Goal: Navigation & Orientation: Find specific page/section

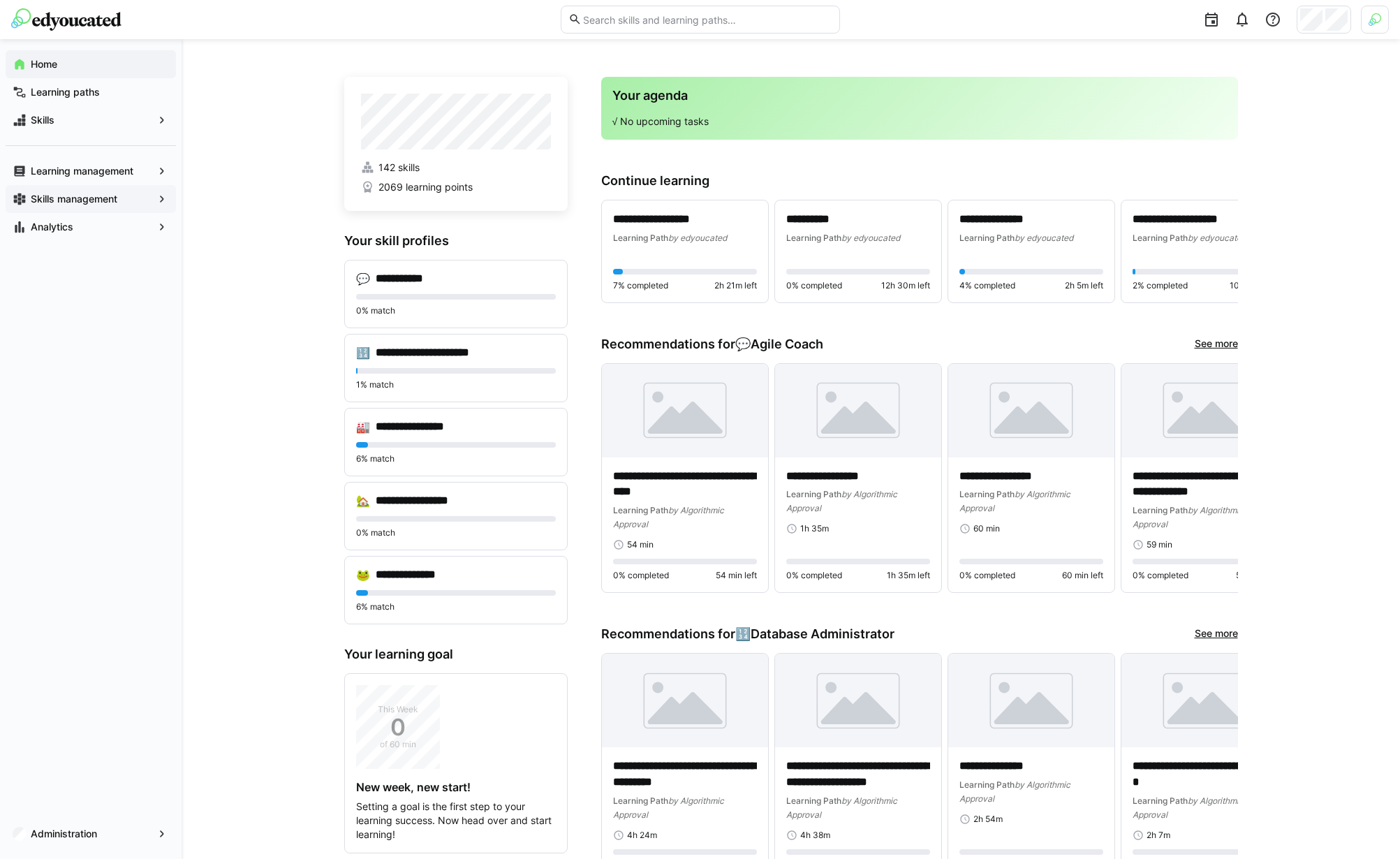
click at [0, 0] on app-navigation-label "Skills management" at bounding box center [0, 0] width 0 height 0
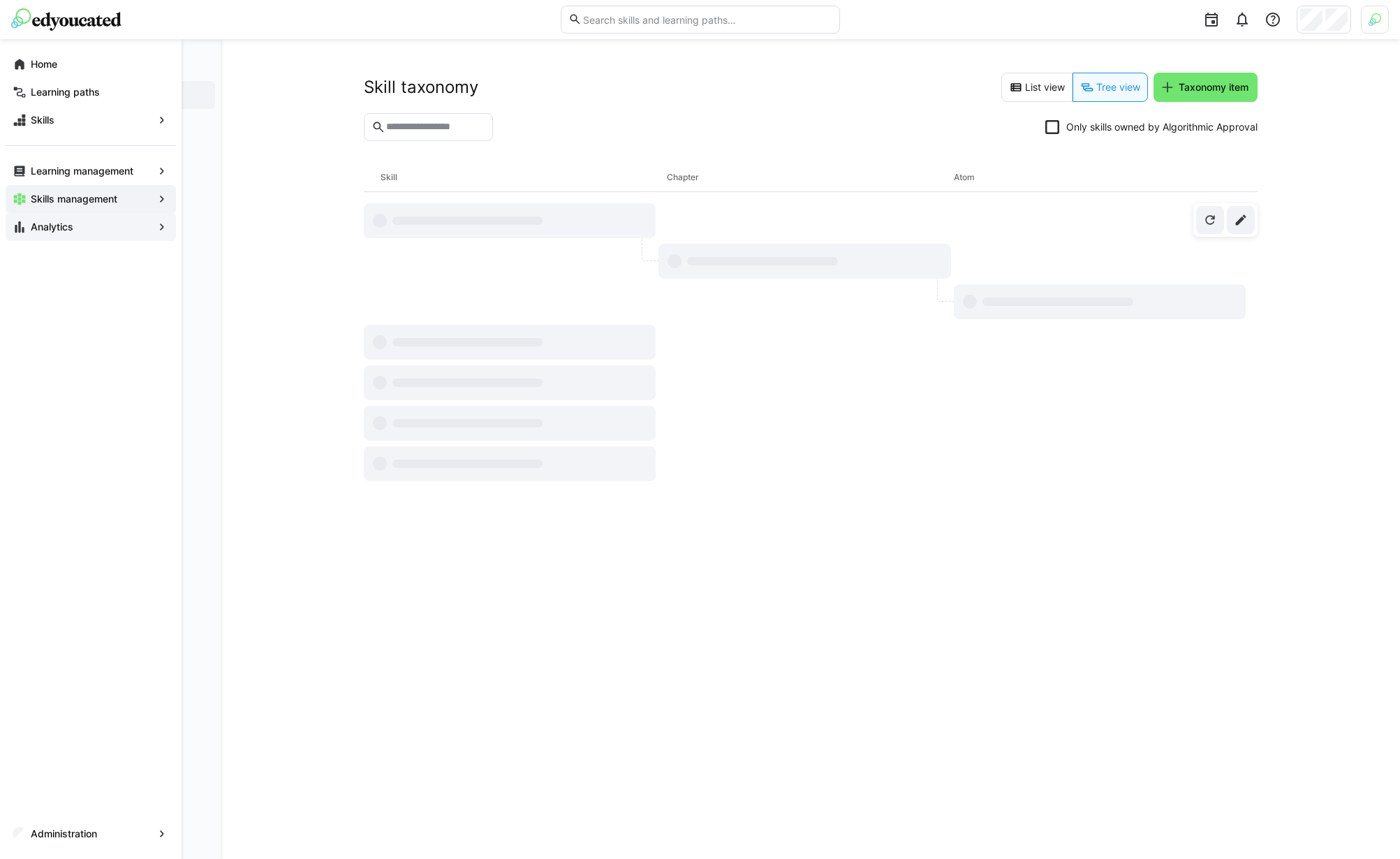
click at [86, 224] on span "Analytics" at bounding box center [90, 227] width 124 height 14
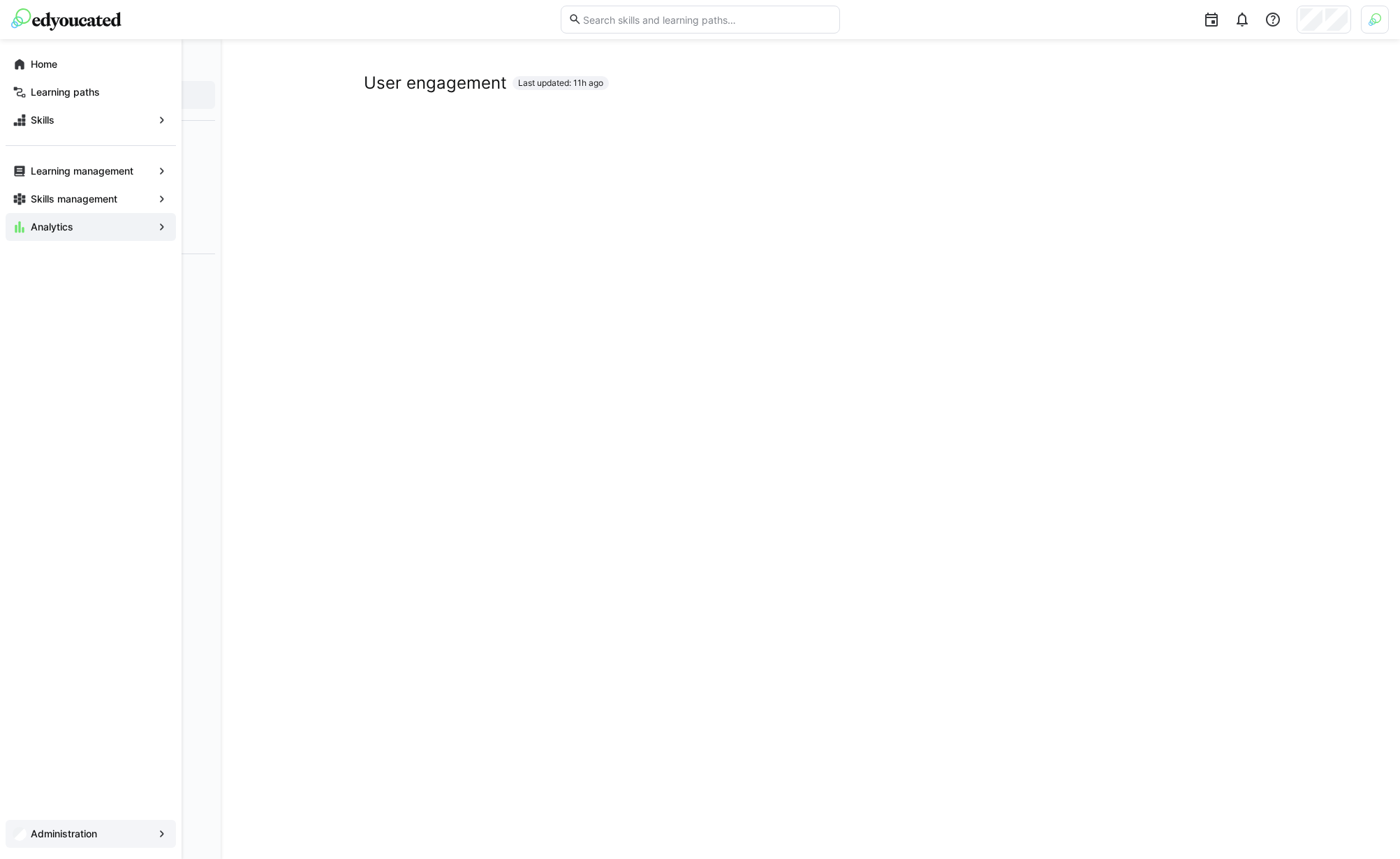
click at [0, 0] on app-navigation-label "Administration" at bounding box center [0, 0] width 0 height 0
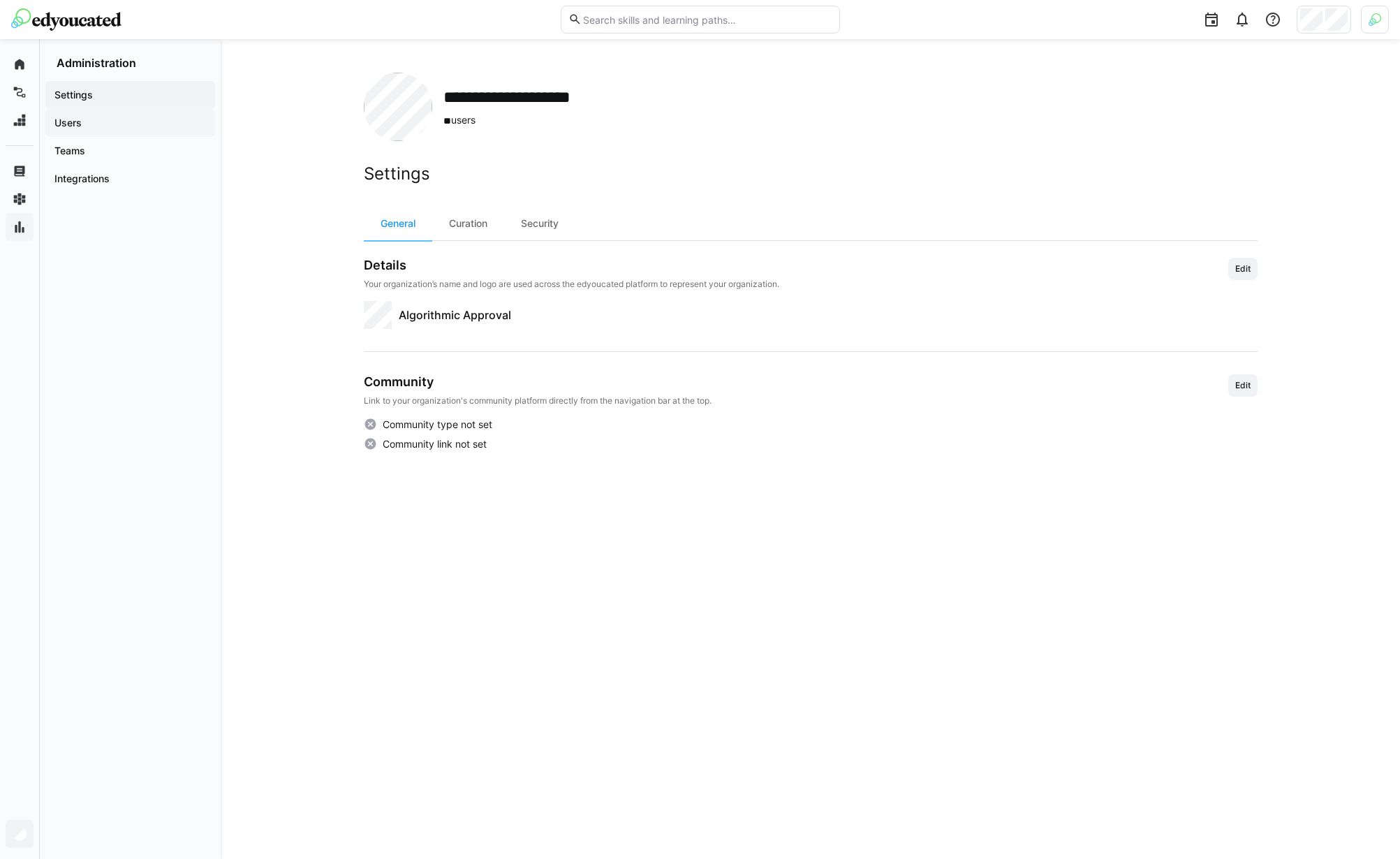
click at [84, 125] on span "Users" at bounding box center [130, 123] width 156 height 14
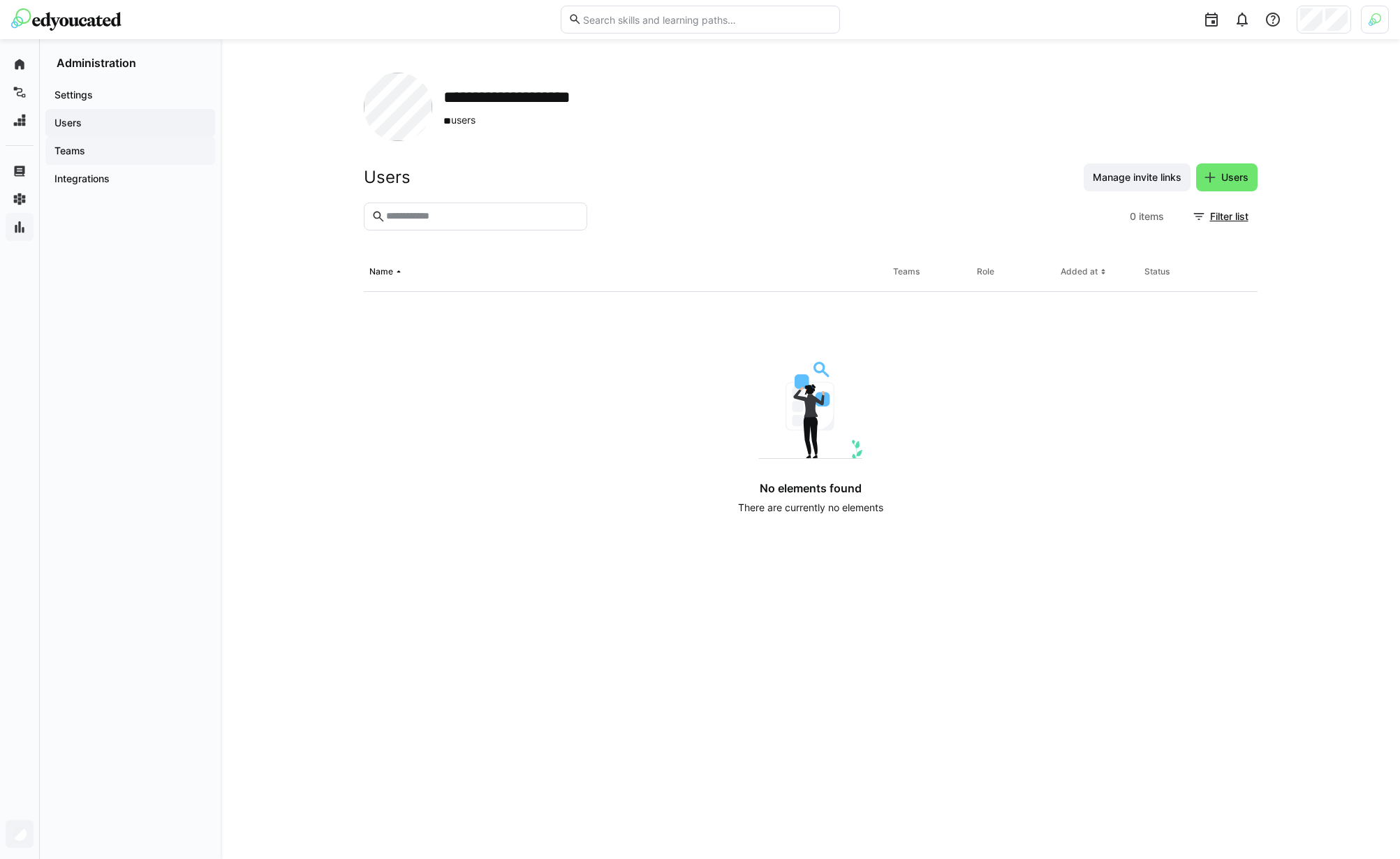
click at [88, 151] on span "Teams" at bounding box center [130, 151] width 156 height 14
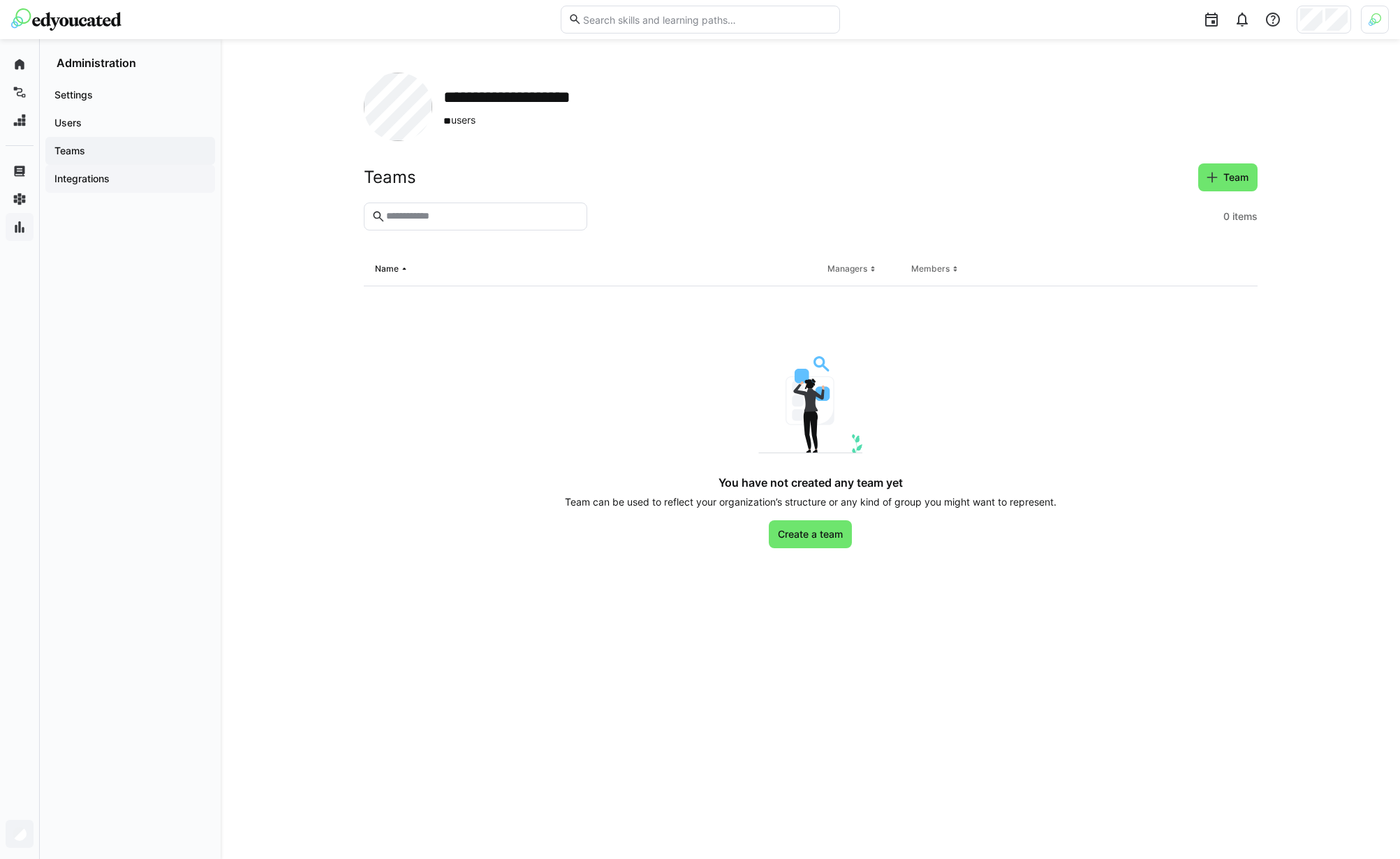
click at [0, 0] on app-navigation-label "Integrations" at bounding box center [0, 0] width 0 height 0
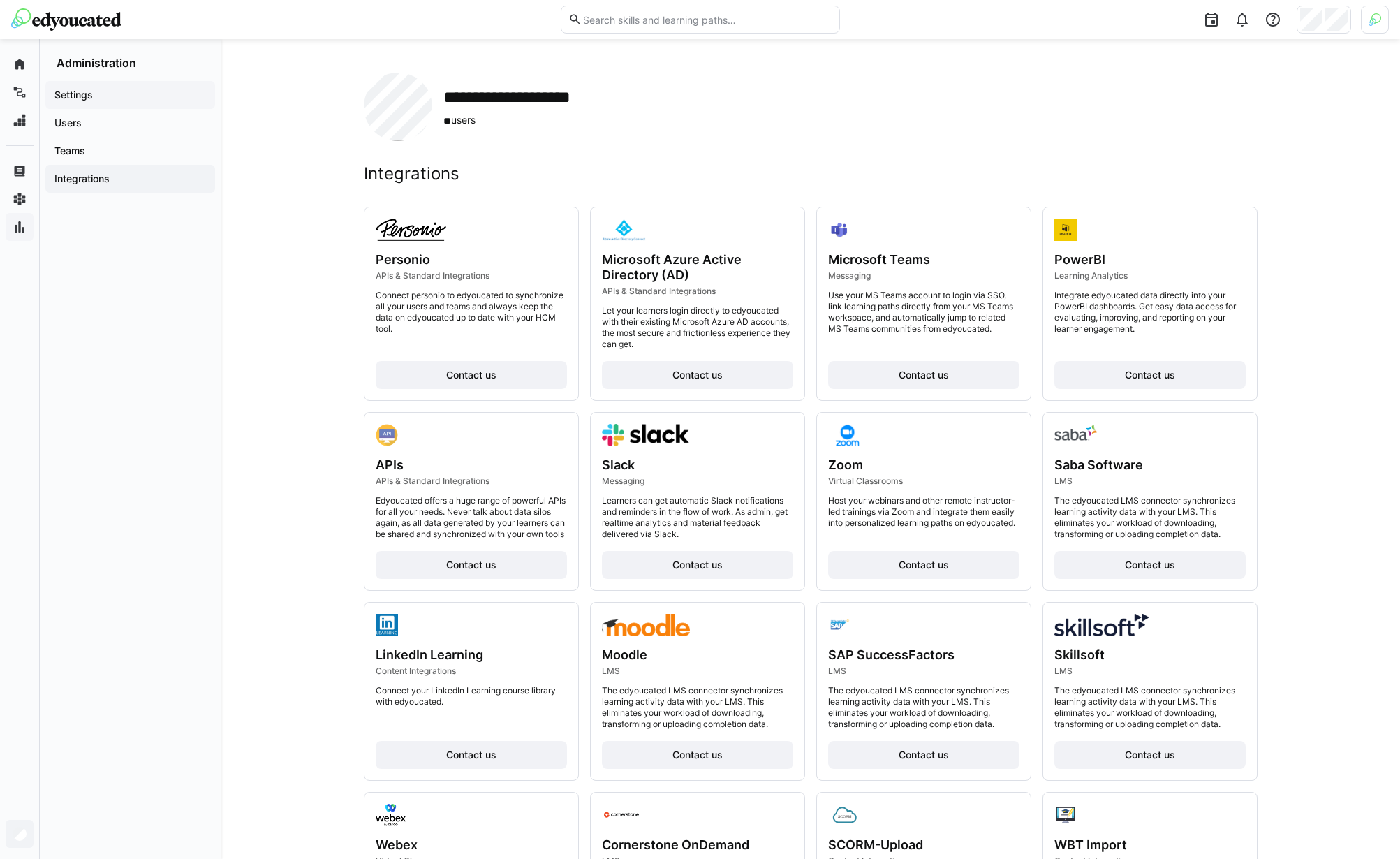
click at [118, 104] on div "Settings" at bounding box center [130, 95] width 170 height 28
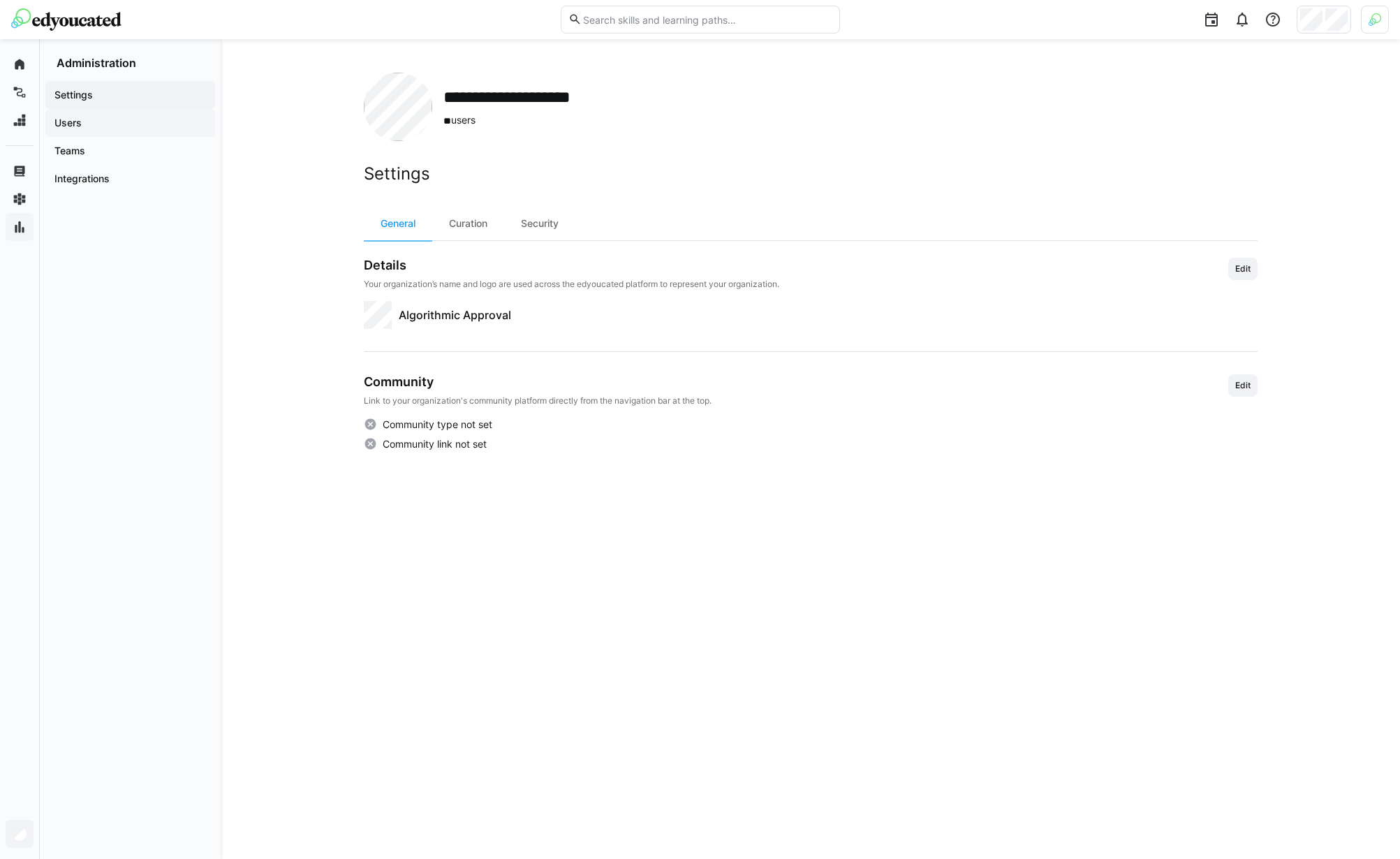
click at [94, 120] on span "Users" at bounding box center [130, 123] width 156 height 14
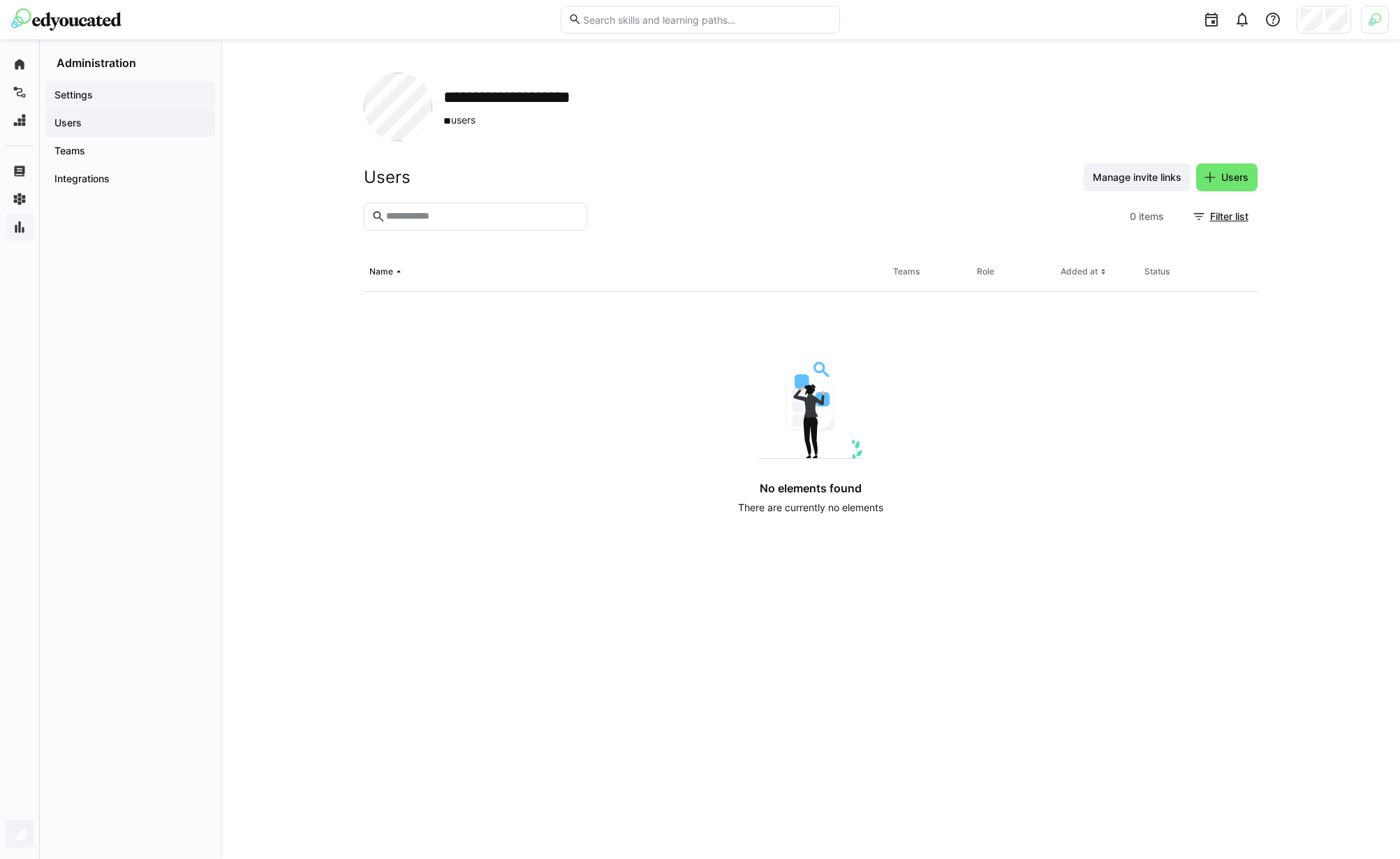
click at [101, 95] on span "Settings" at bounding box center [130, 95] width 156 height 14
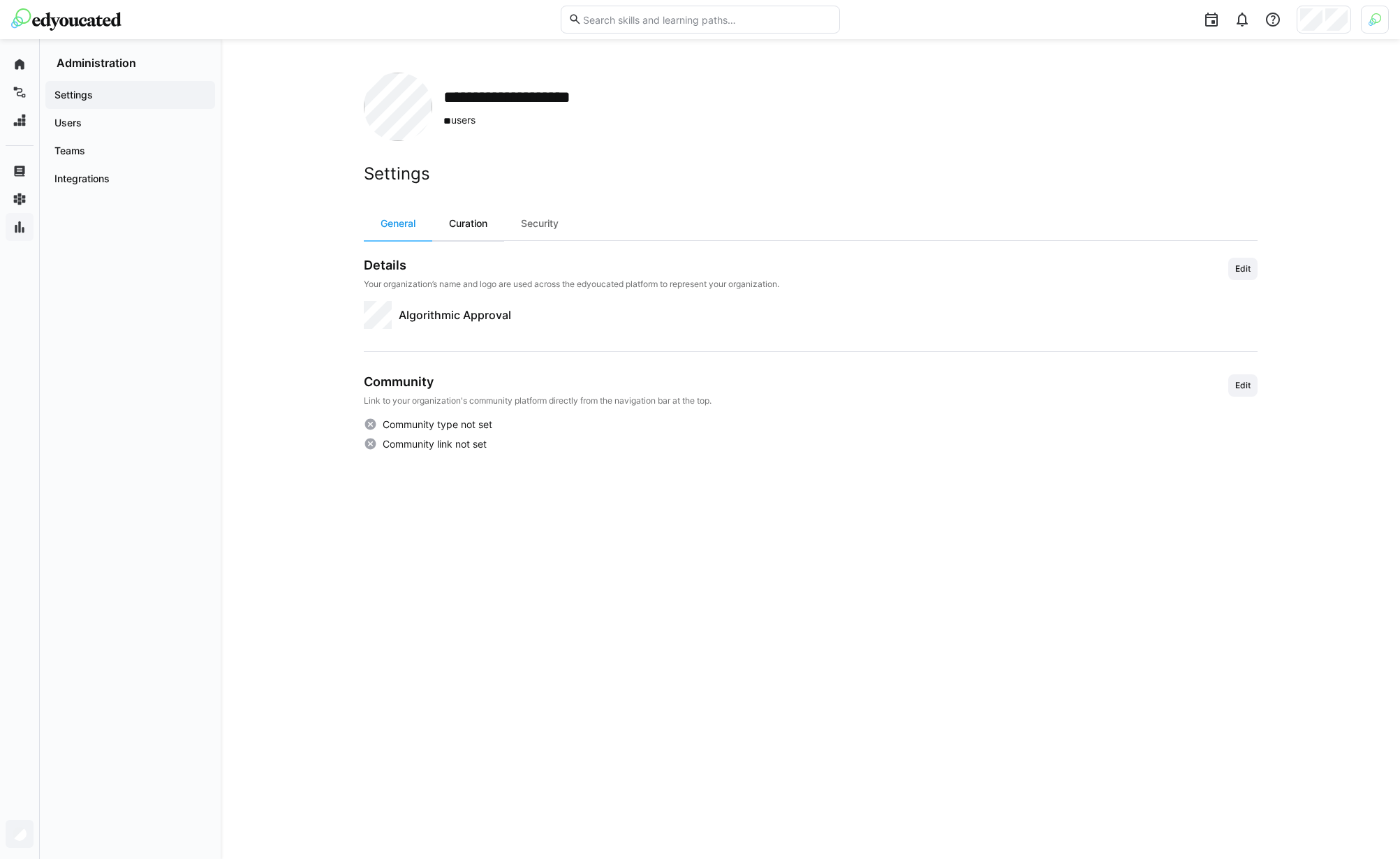
click at [463, 217] on div "Curation" at bounding box center [468, 223] width 72 height 34
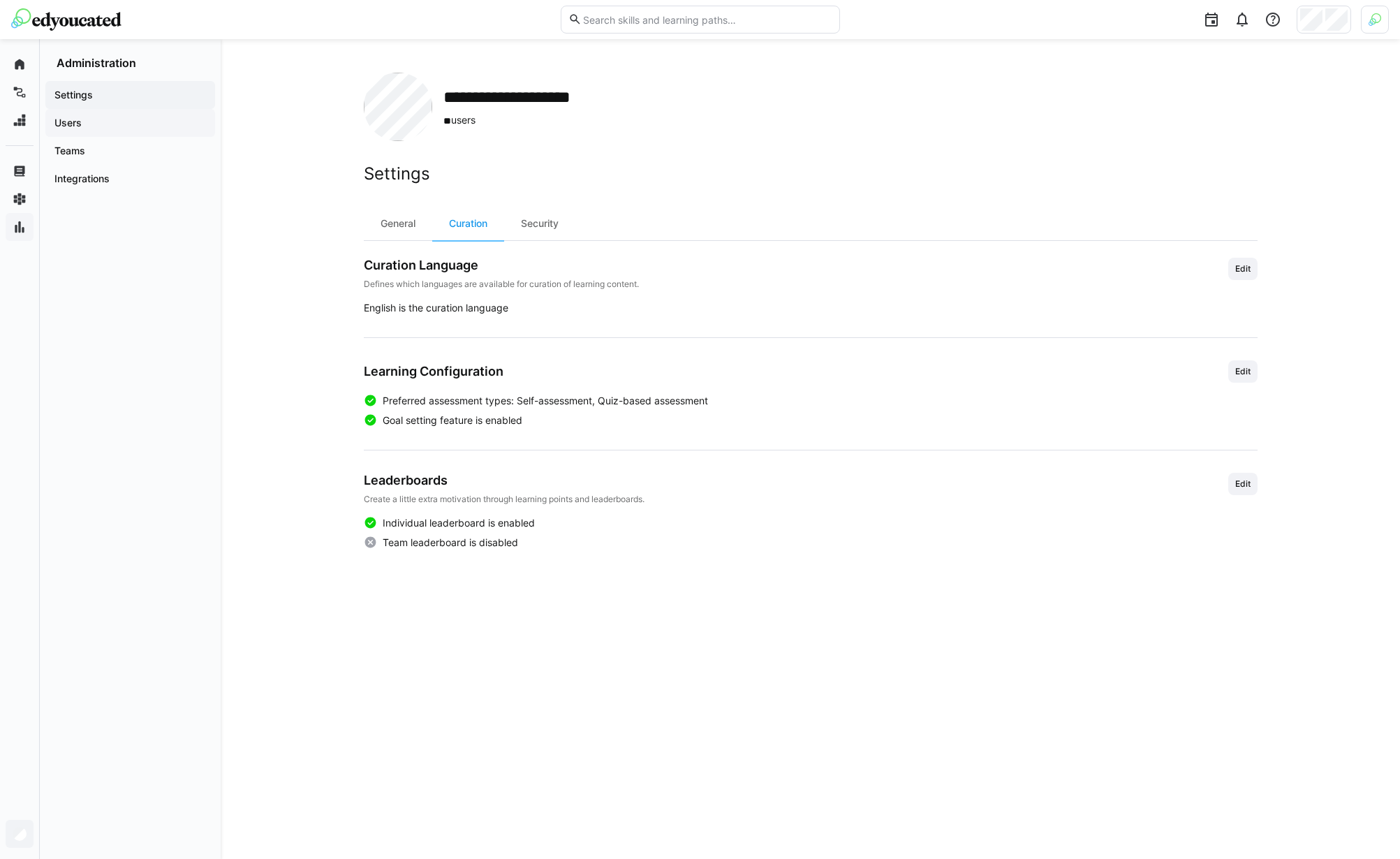
click at [121, 120] on span "Users" at bounding box center [130, 123] width 156 height 14
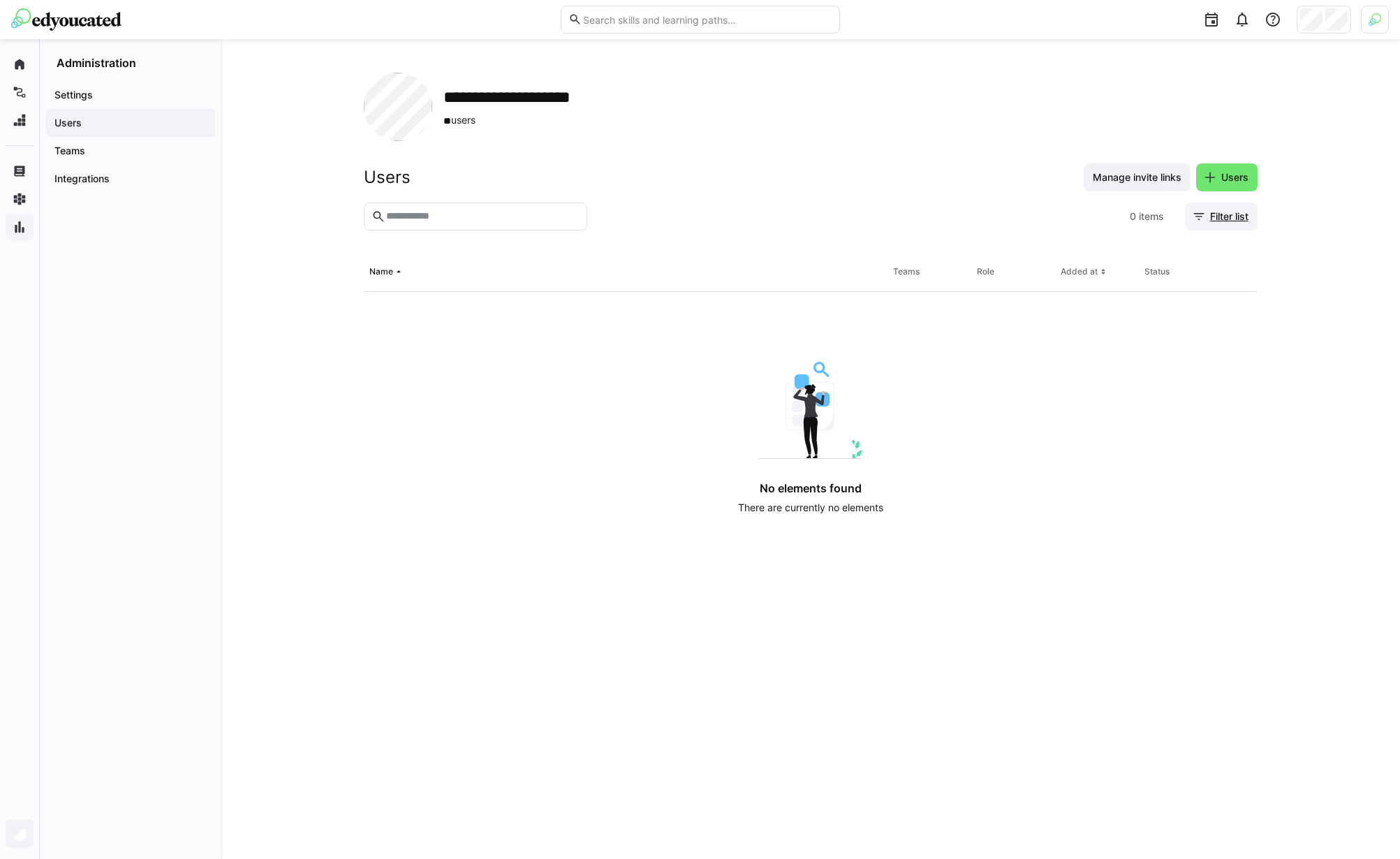
click at [1217, 215] on span "Filter list" at bounding box center [1229, 217] width 43 height 14
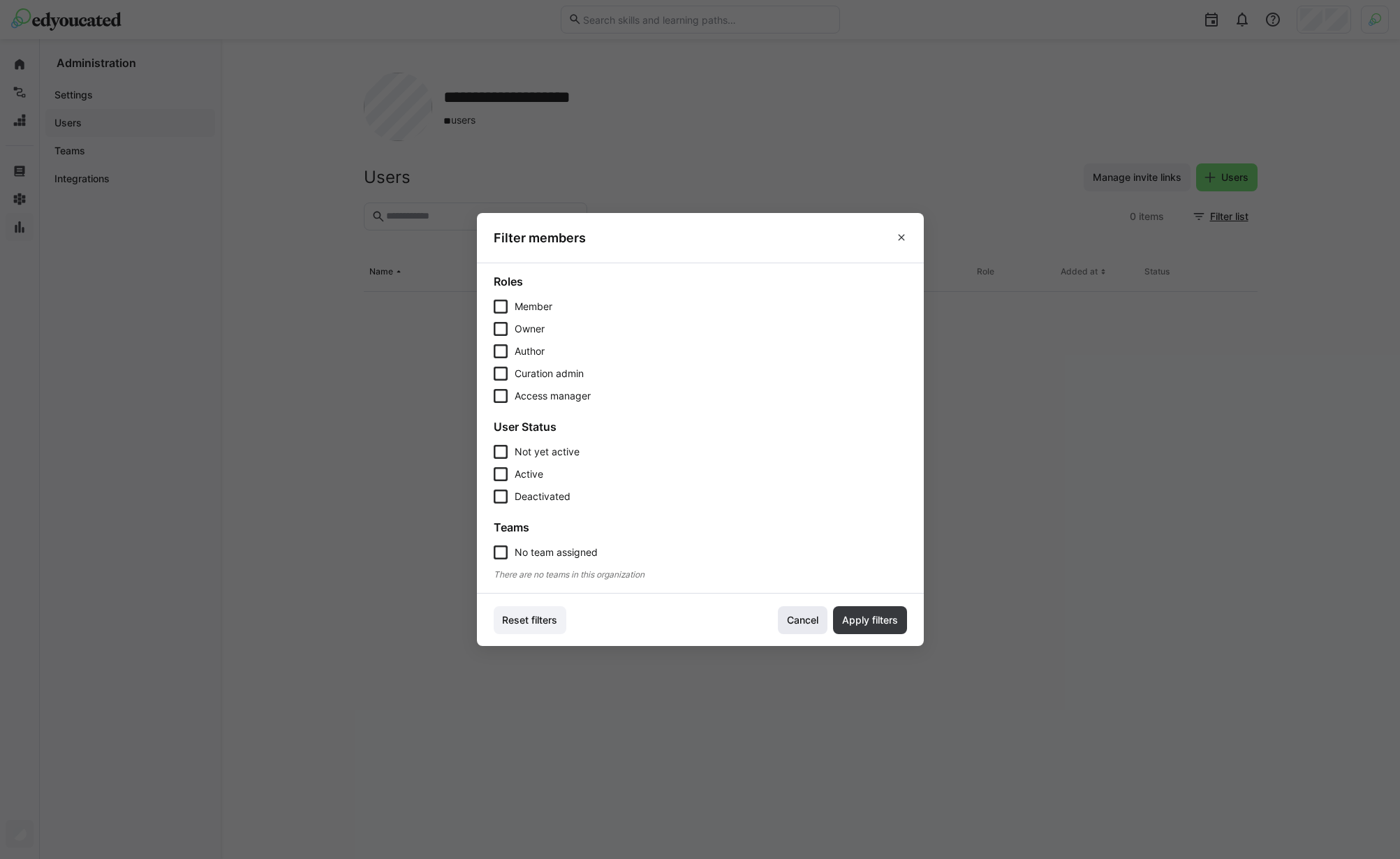
click at [805, 623] on span "Cancel" at bounding box center [803, 621] width 35 height 14
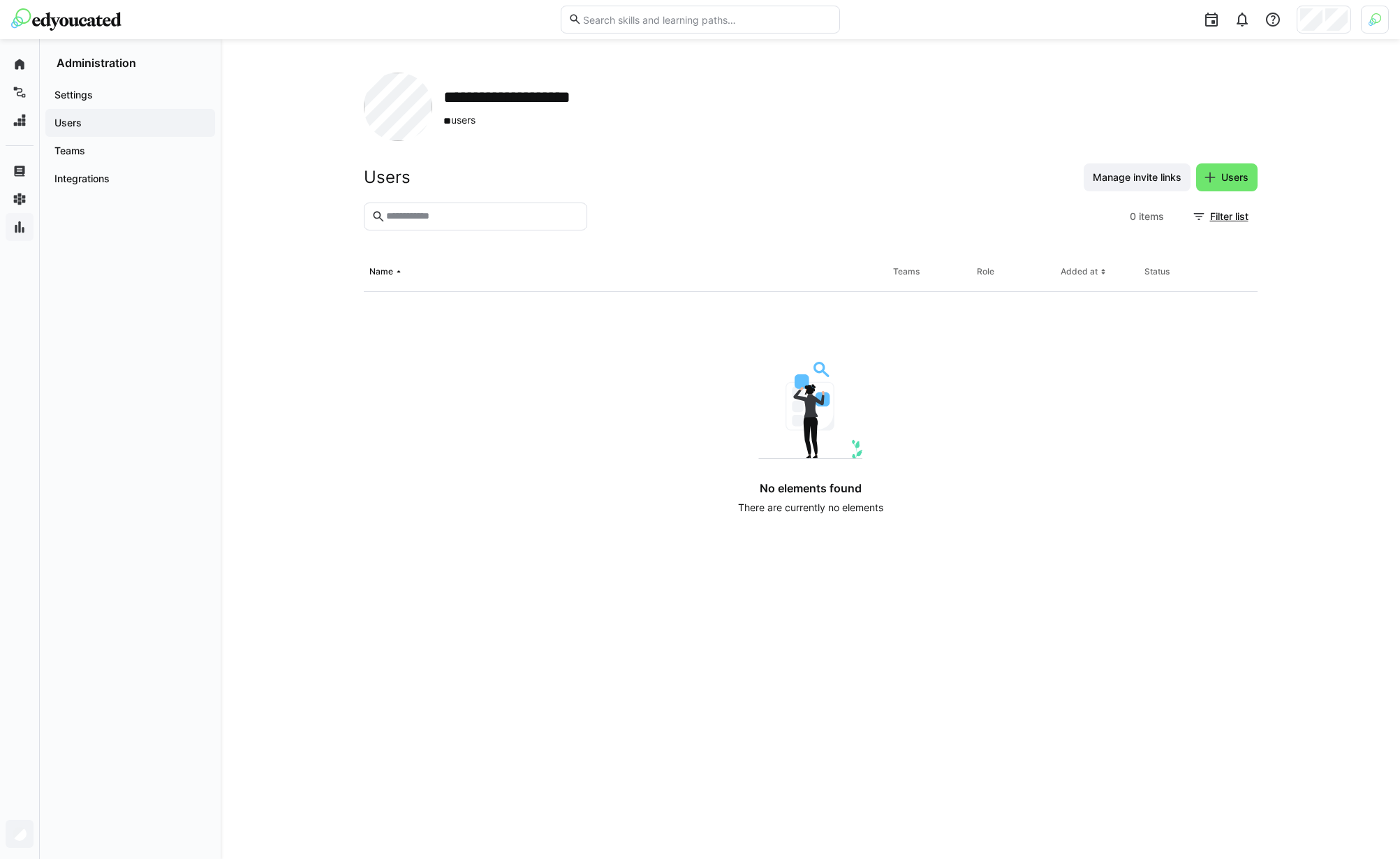
click at [1376, 21] on img at bounding box center [1375, 19] width 12 height 12
click at [1227, 155] on span "Activate" at bounding box center [1218, 164] width 47 height 22
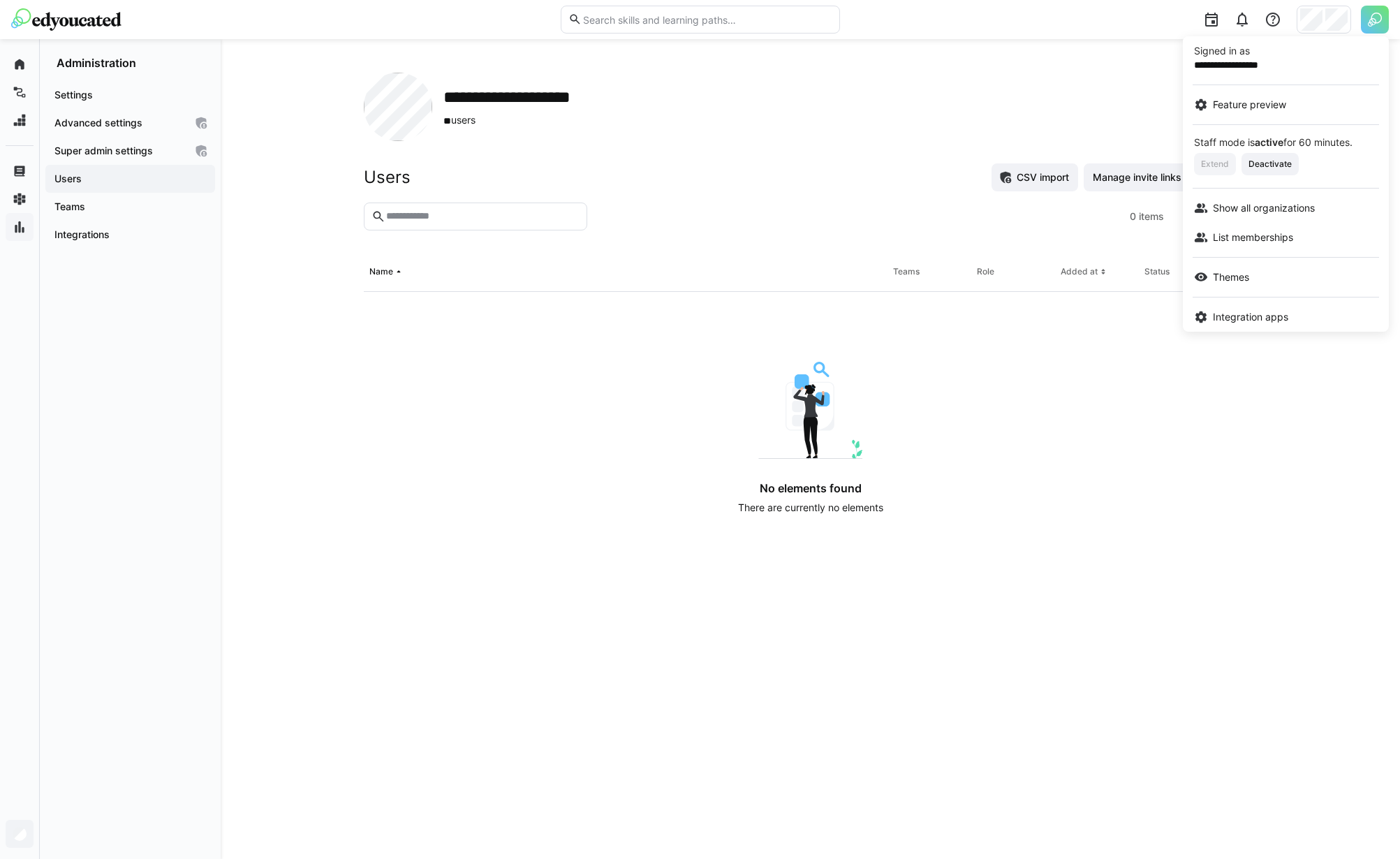
click at [1079, 123] on div at bounding box center [700, 430] width 1400 height 859
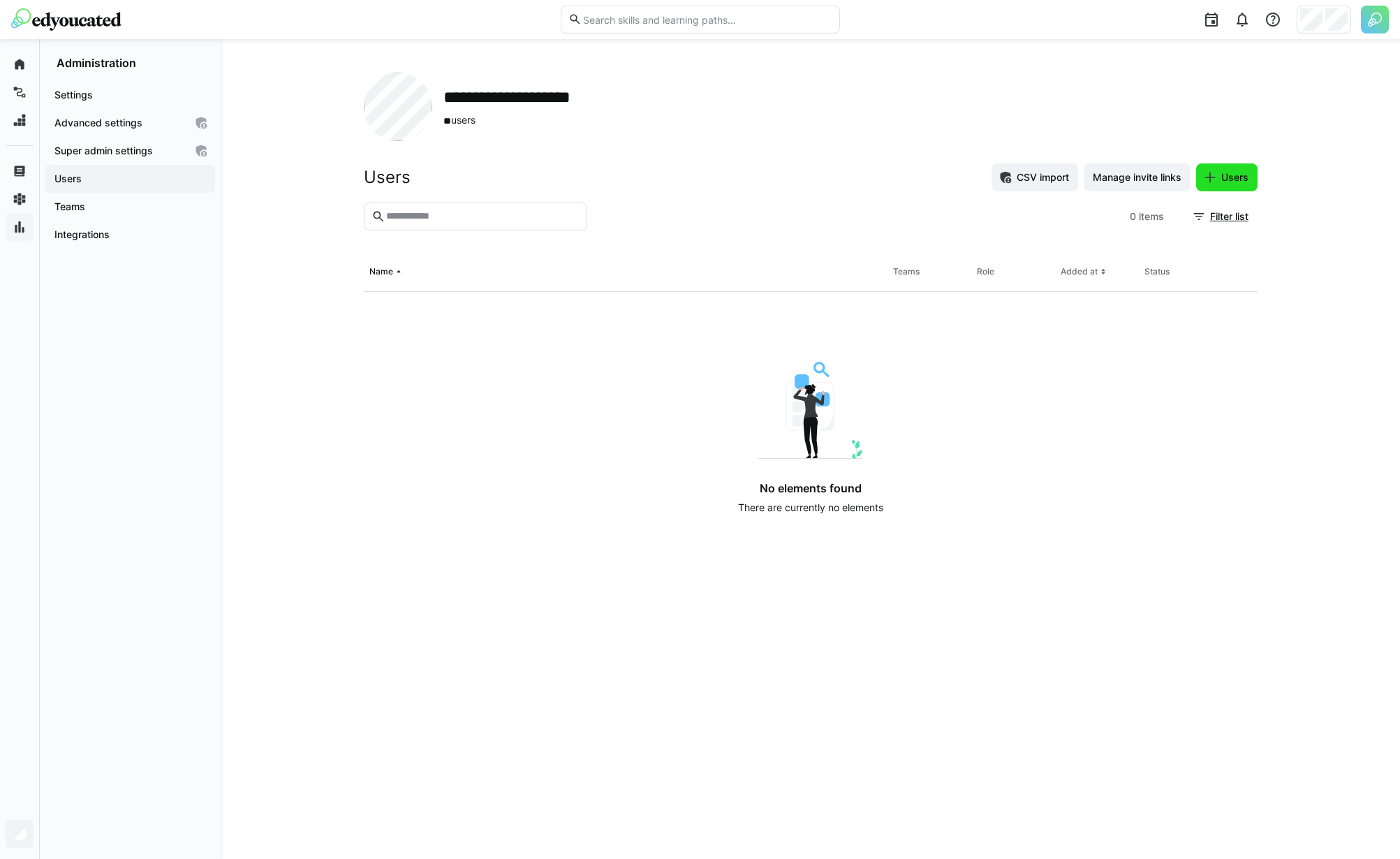
click at [1225, 174] on span "Users" at bounding box center [1234, 177] width 31 height 14
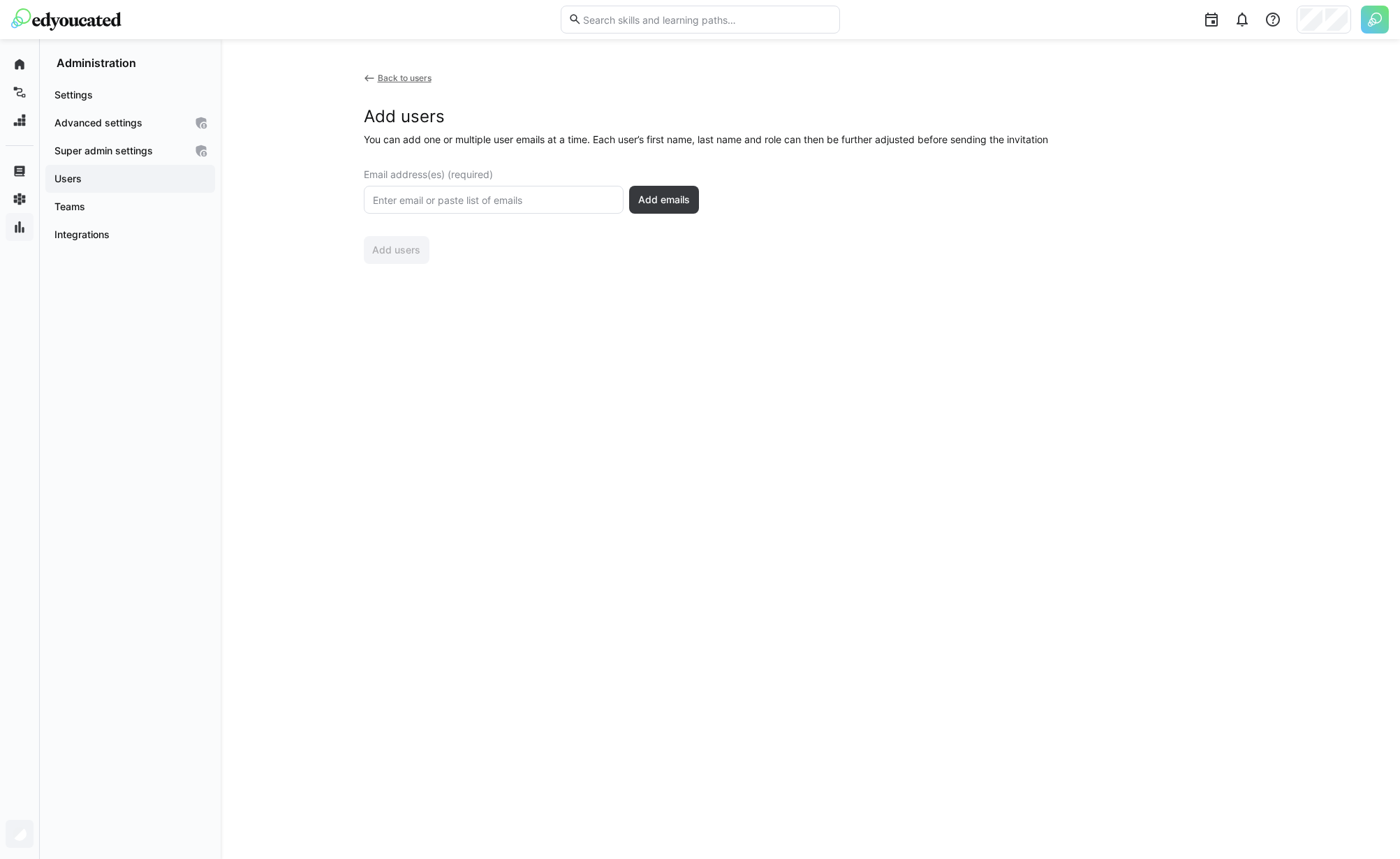
click at [147, 173] on span "Users" at bounding box center [130, 179] width 156 height 14
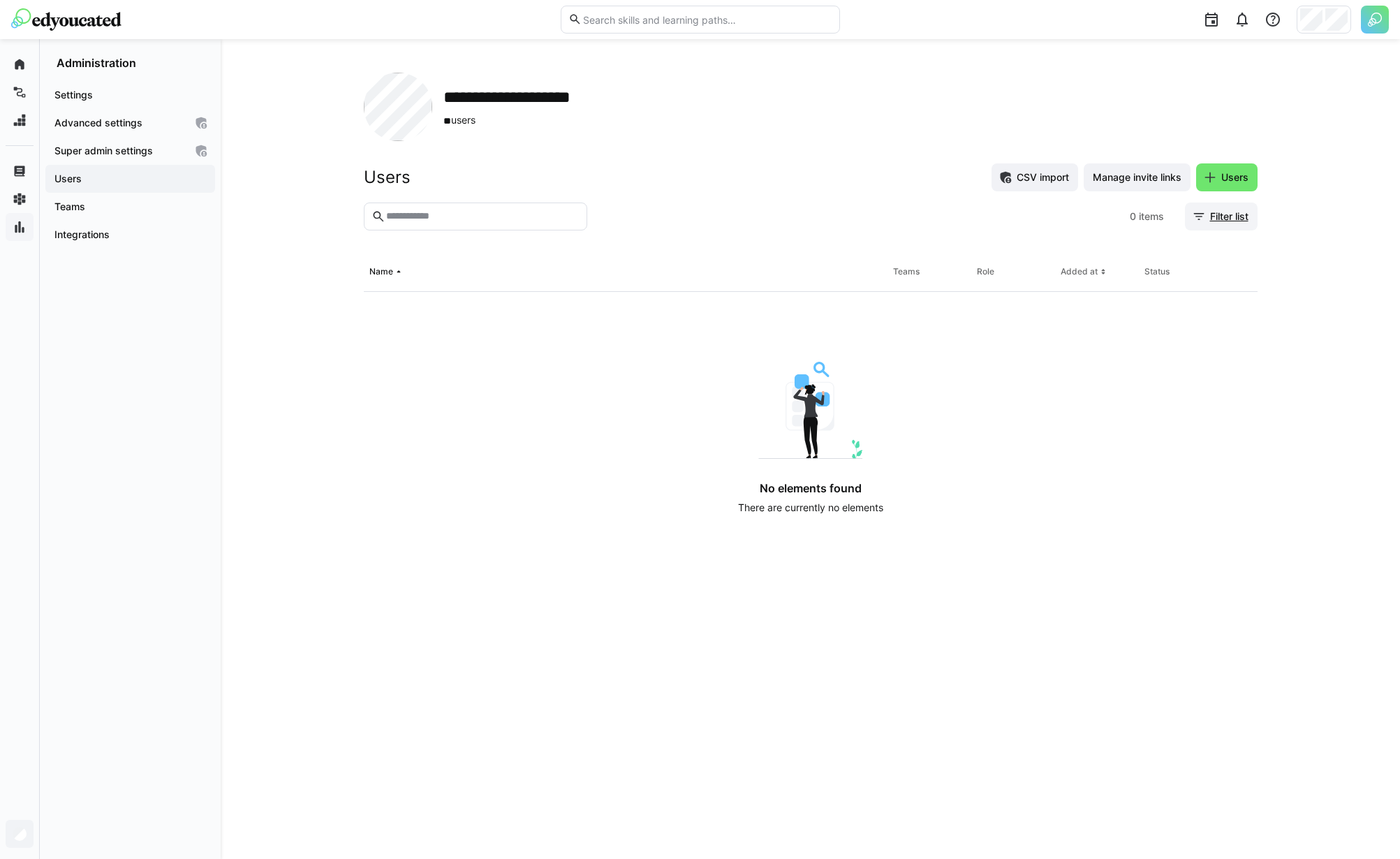
click at [1209, 210] on span "Filter list" at bounding box center [1229, 217] width 43 height 14
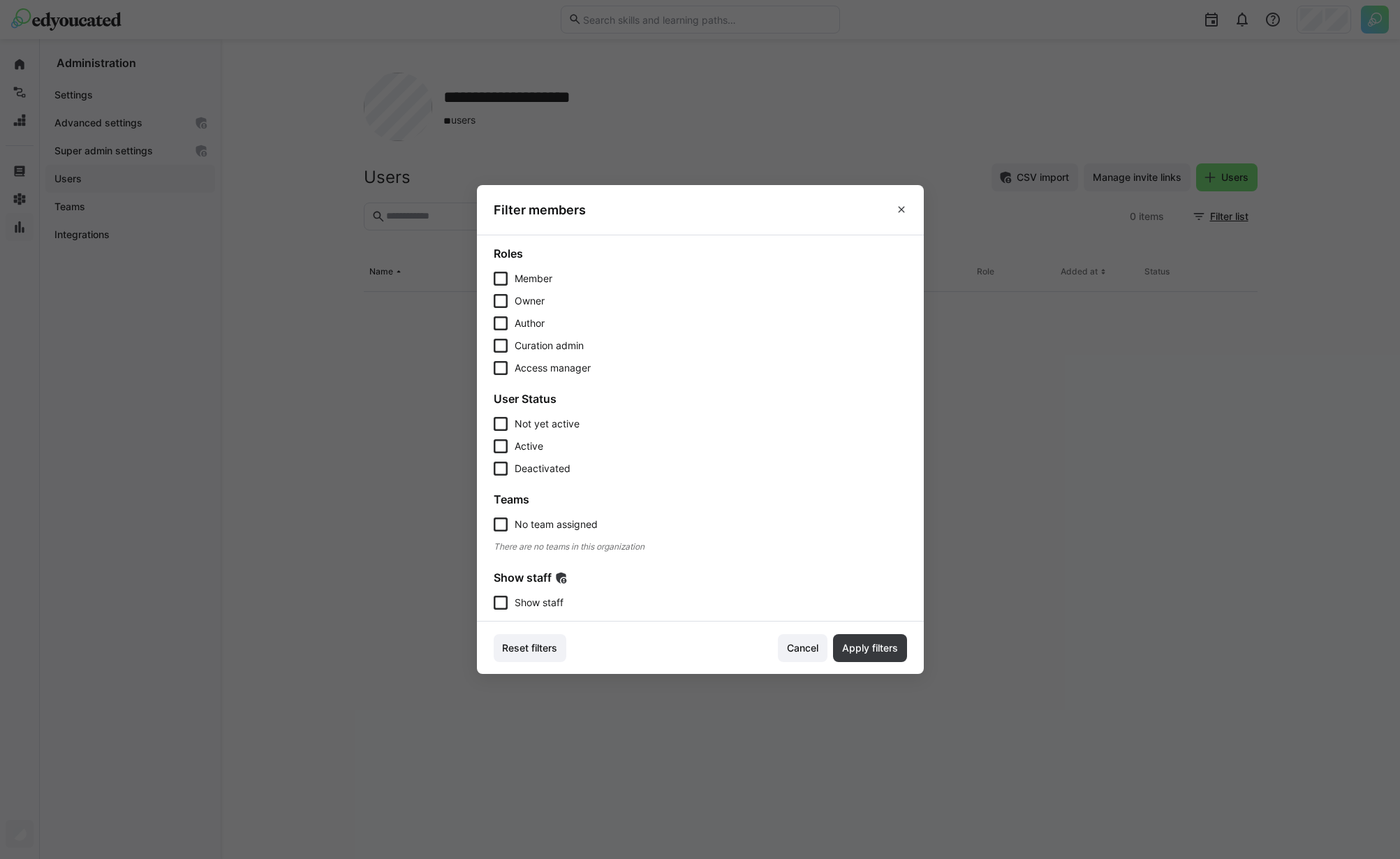
click at [536, 602] on span "Show staff" at bounding box center [538, 603] width 49 height 14
click at [886, 640] on span "Apply filters" at bounding box center [870, 648] width 74 height 28
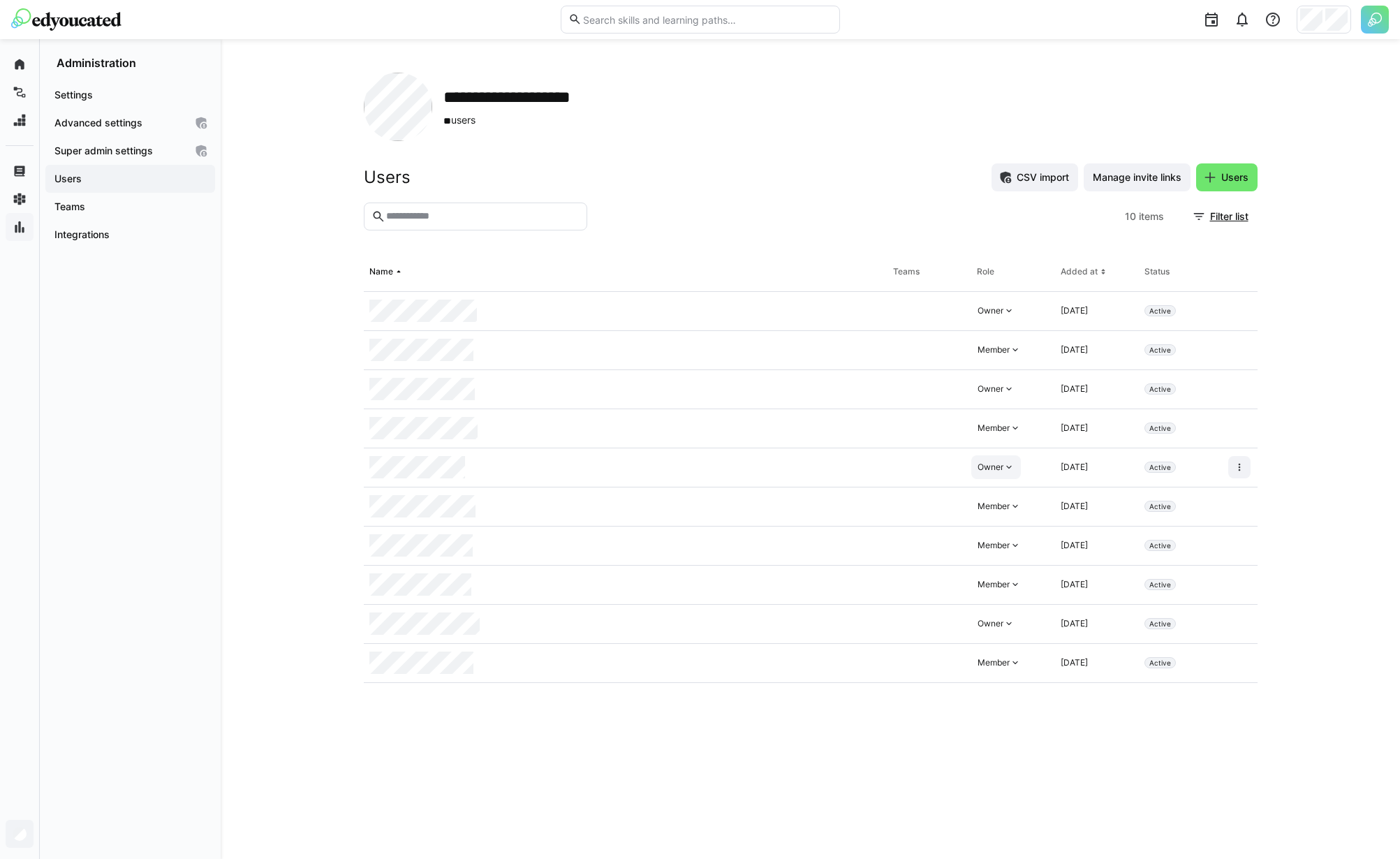
click at [999, 470] on div "Owner" at bounding box center [990, 467] width 26 height 12
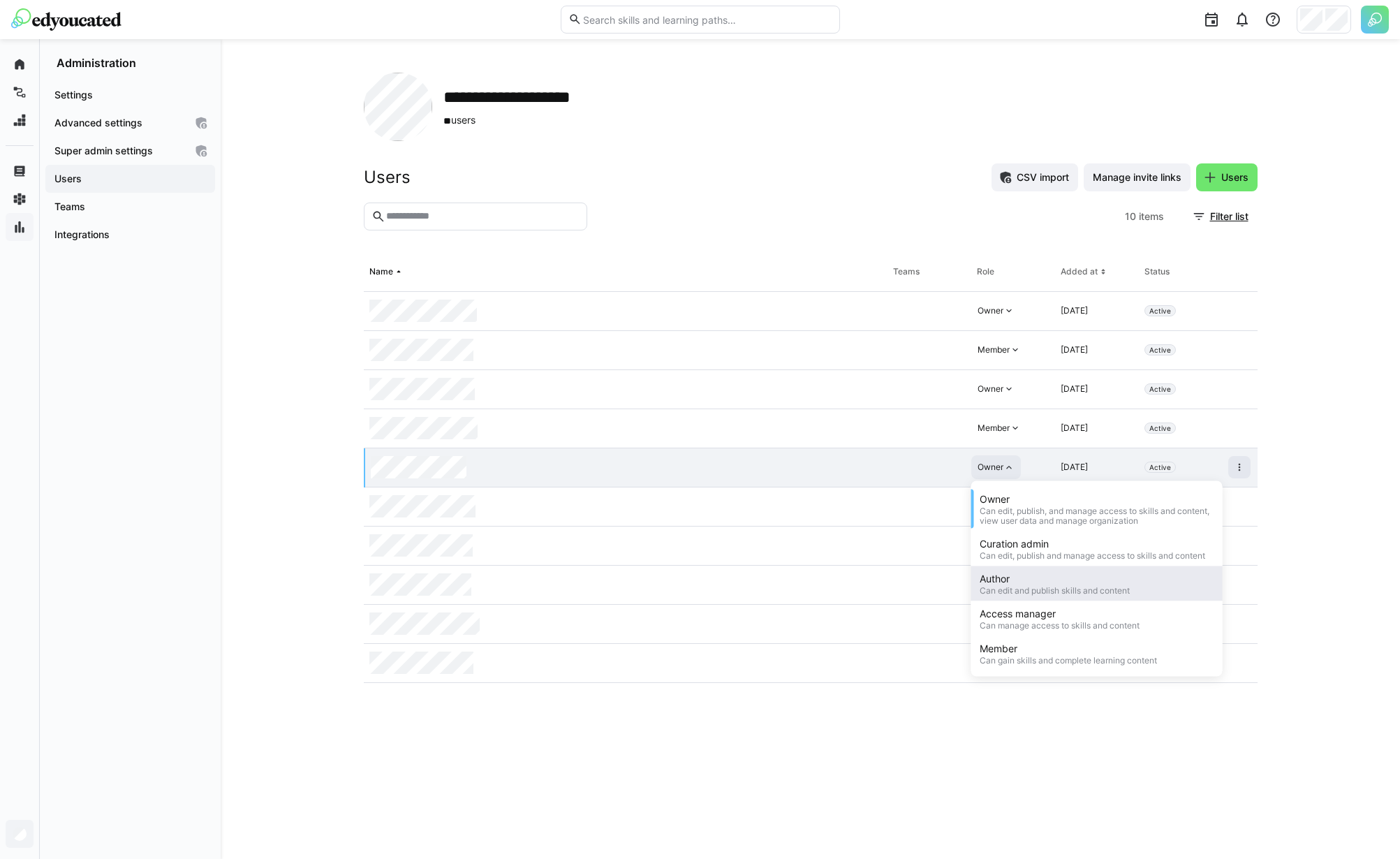
click at [1053, 587] on div "Can edit and publish skills and content" at bounding box center [1056, 591] width 151 height 10
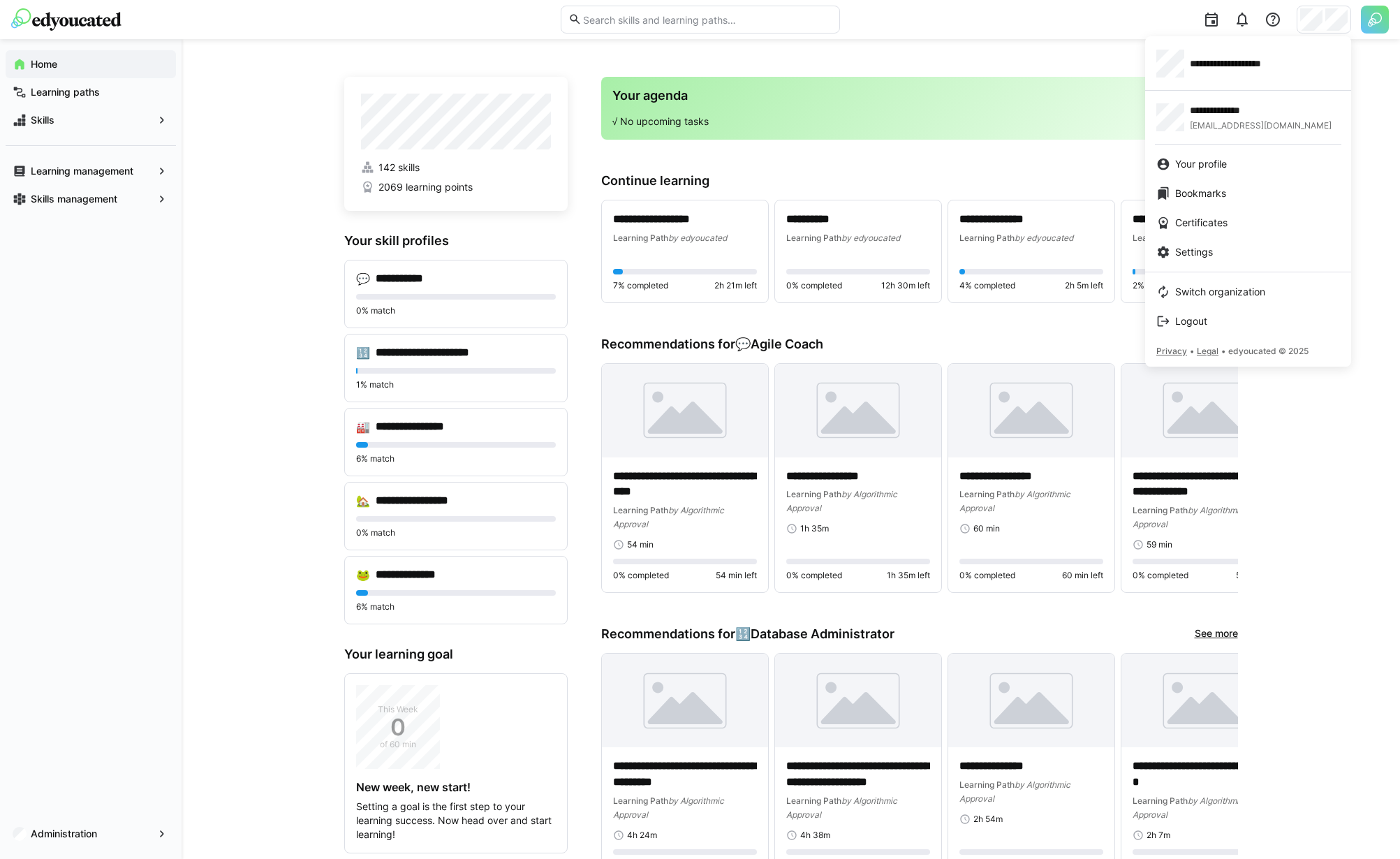
click at [1364, 43] on div at bounding box center [700, 430] width 1400 height 859
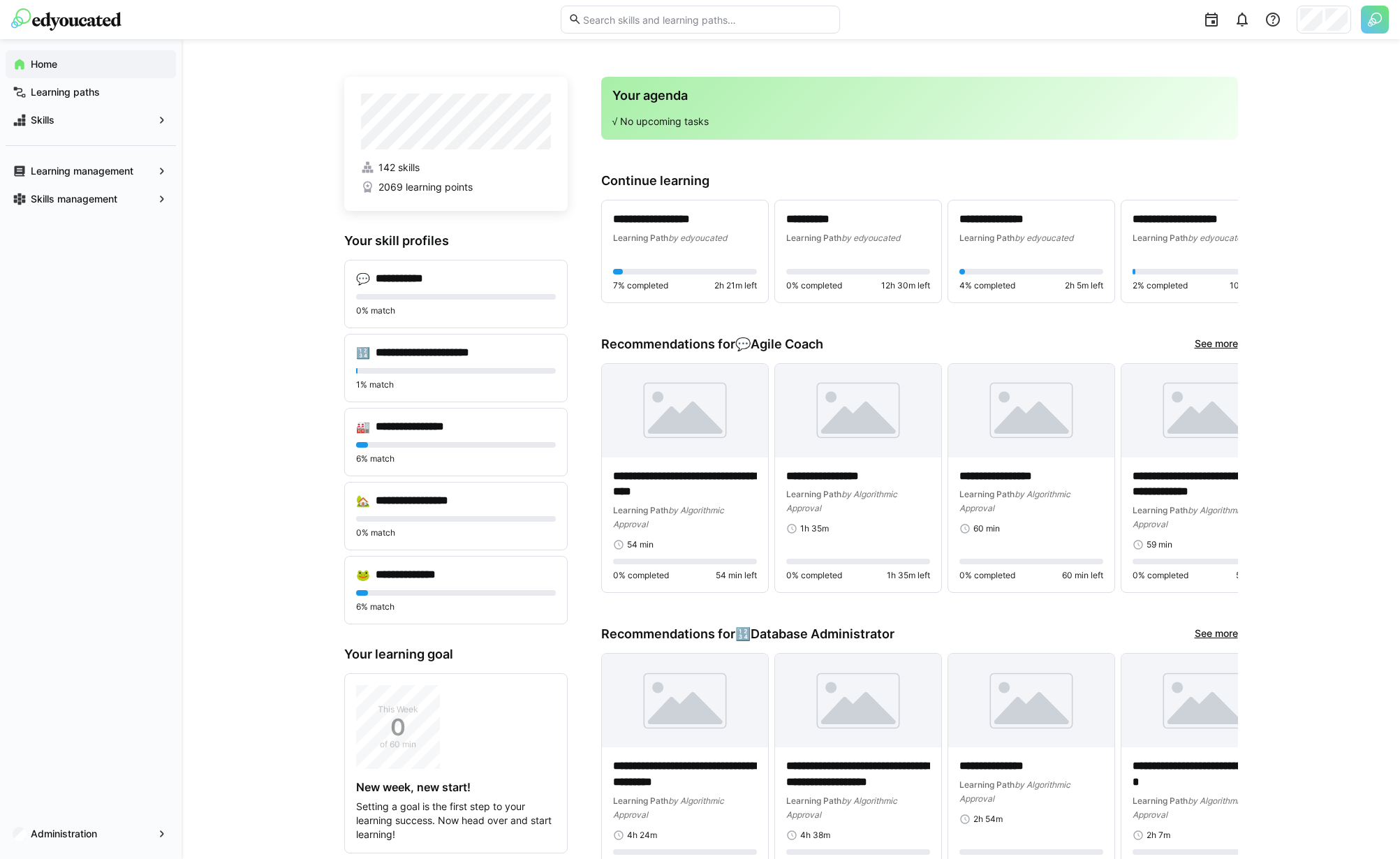
click at [1374, 25] on img at bounding box center [1375, 19] width 28 height 28
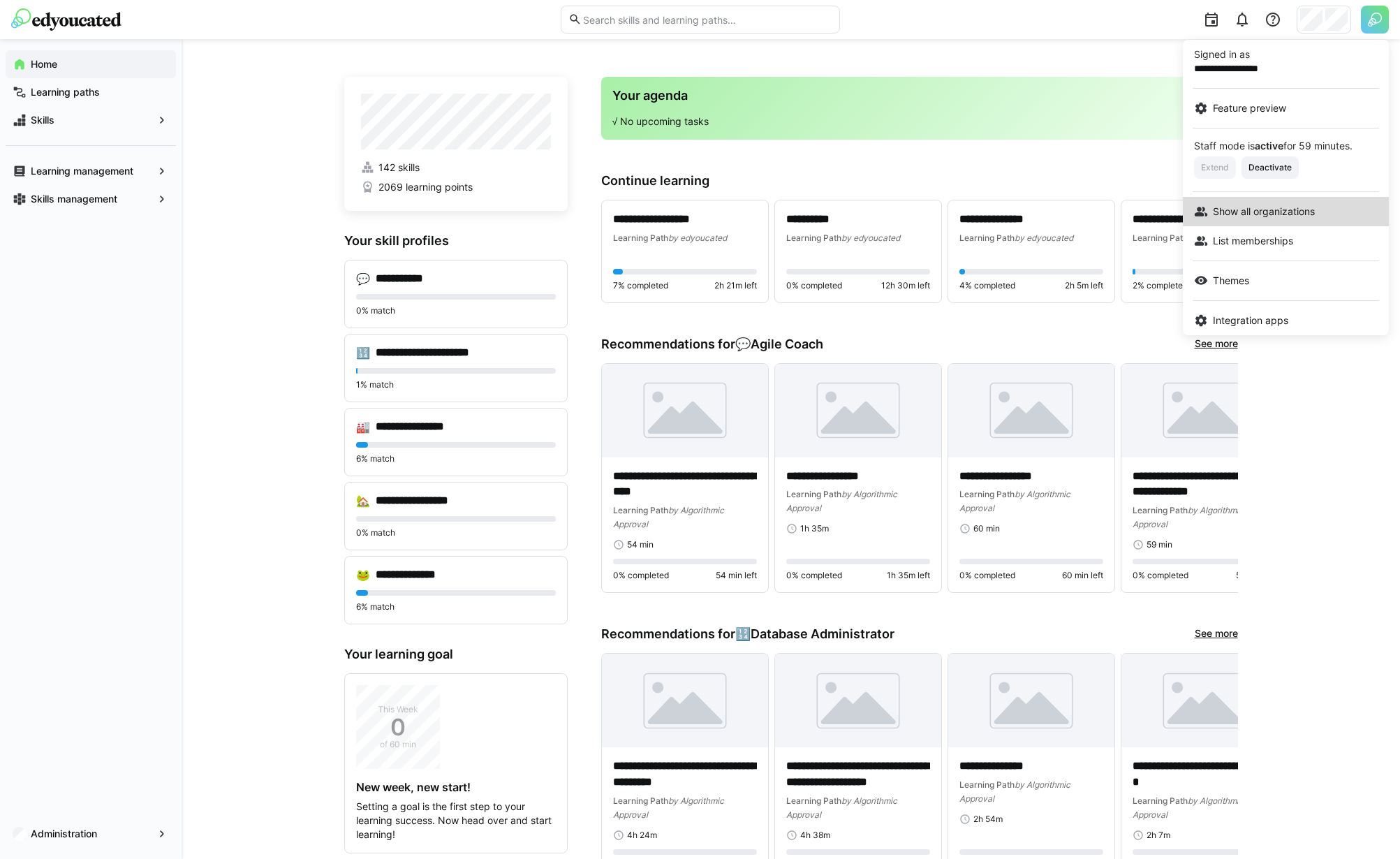
click at [1270, 217] on span "Show all organizations" at bounding box center [1264, 212] width 102 height 14
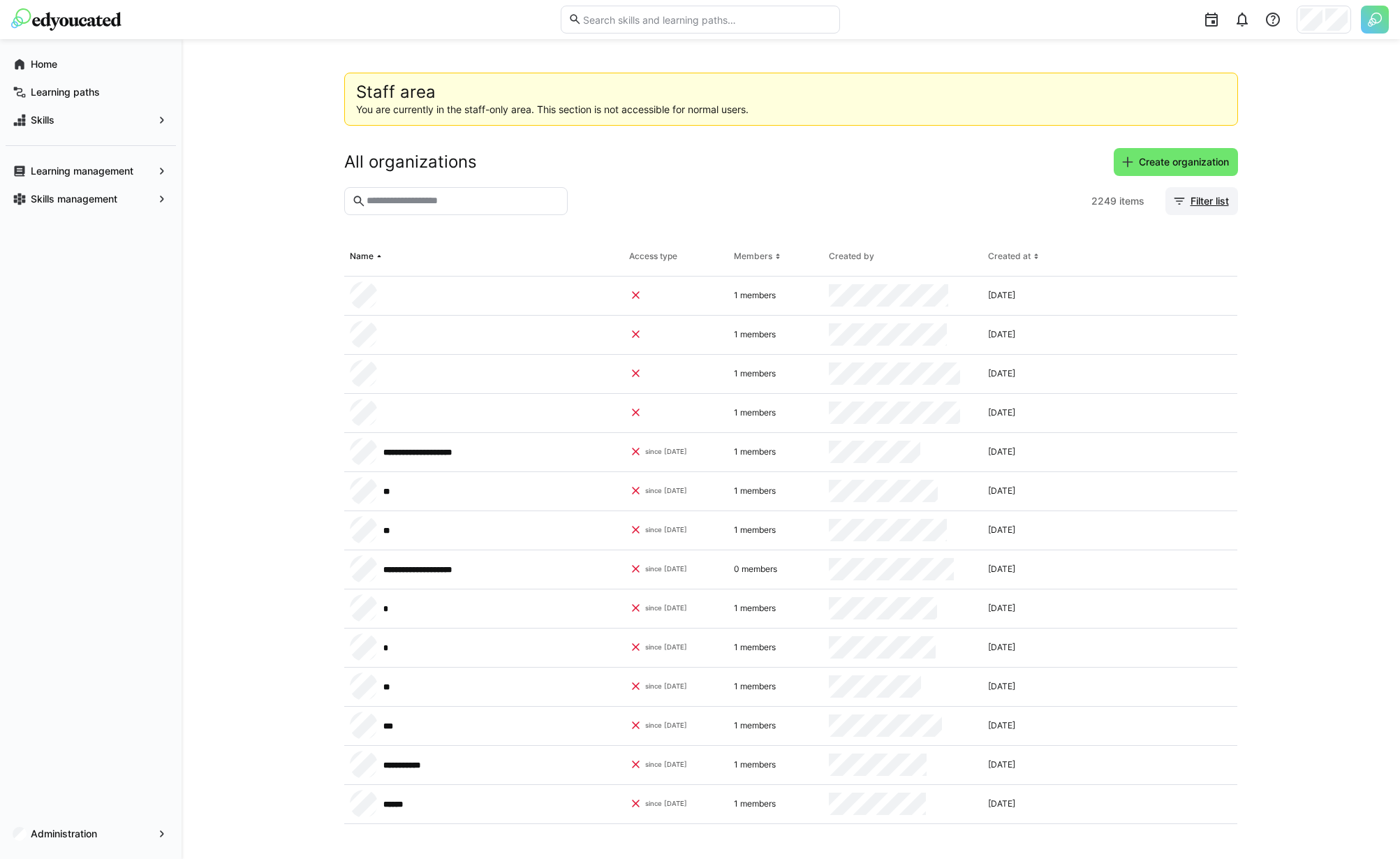
click at [1219, 205] on span "Filter list" at bounding box center [1210, 201] width 43 height 14
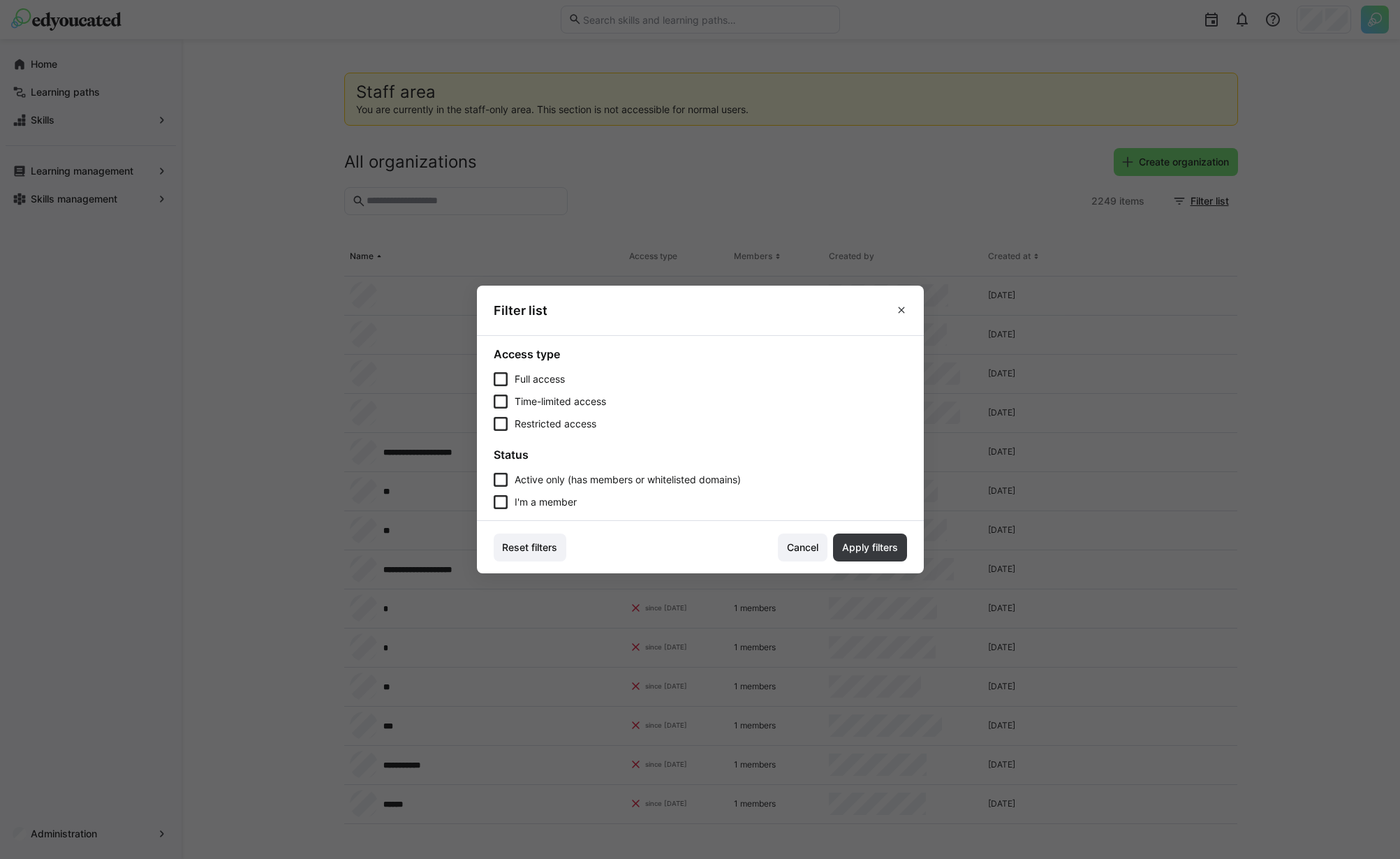
click at [543, 501] on span "I'm a member" at bounding box center [545, 502] width 62 height 14
click at [868, 544] on span "Apply filters" at bounding box center [870, 548] width 74 height 28
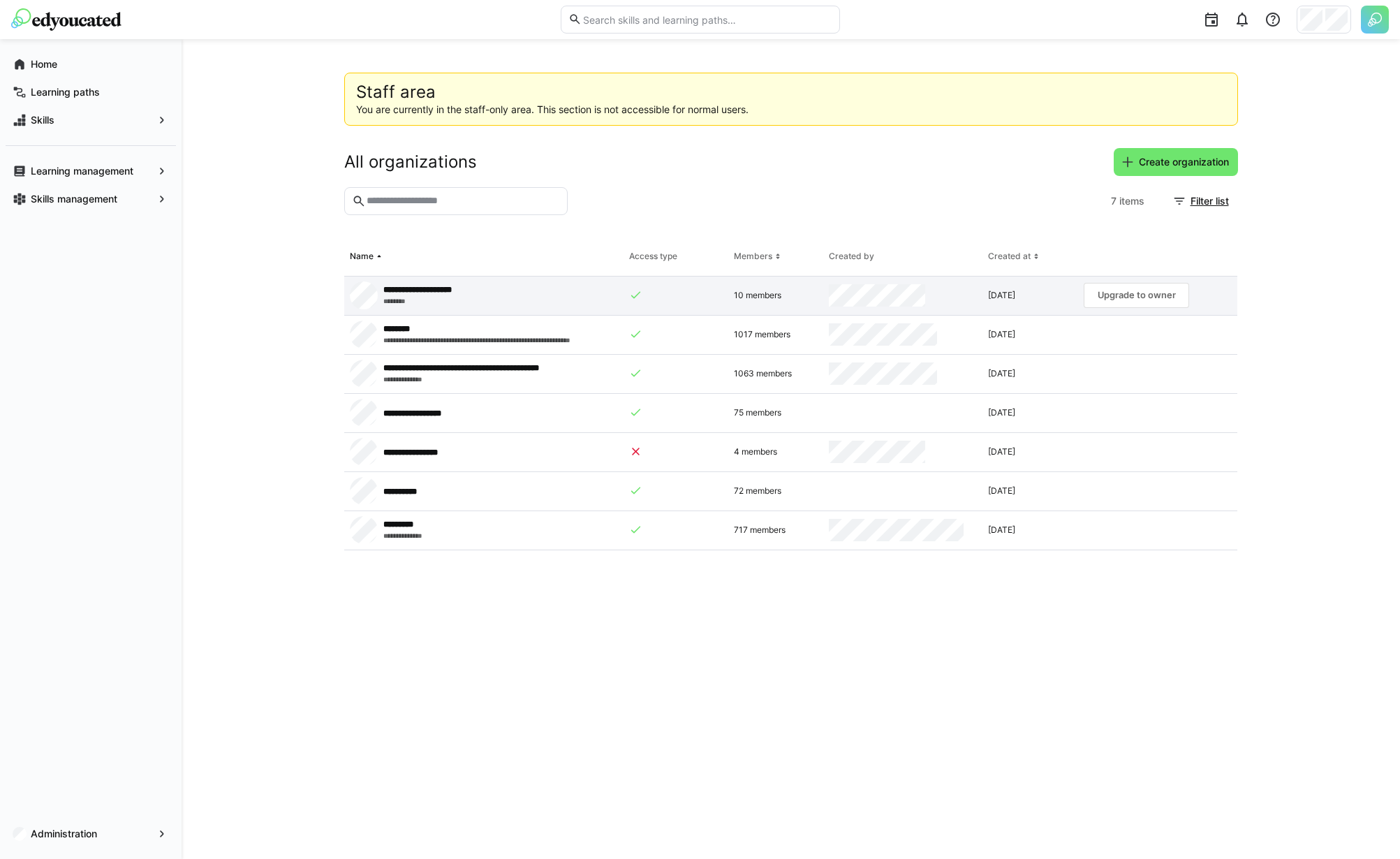
click at [1140, 296] on app-request-click "Upgrade to owner" at bounding box center [1136, 295] width 105 height 25
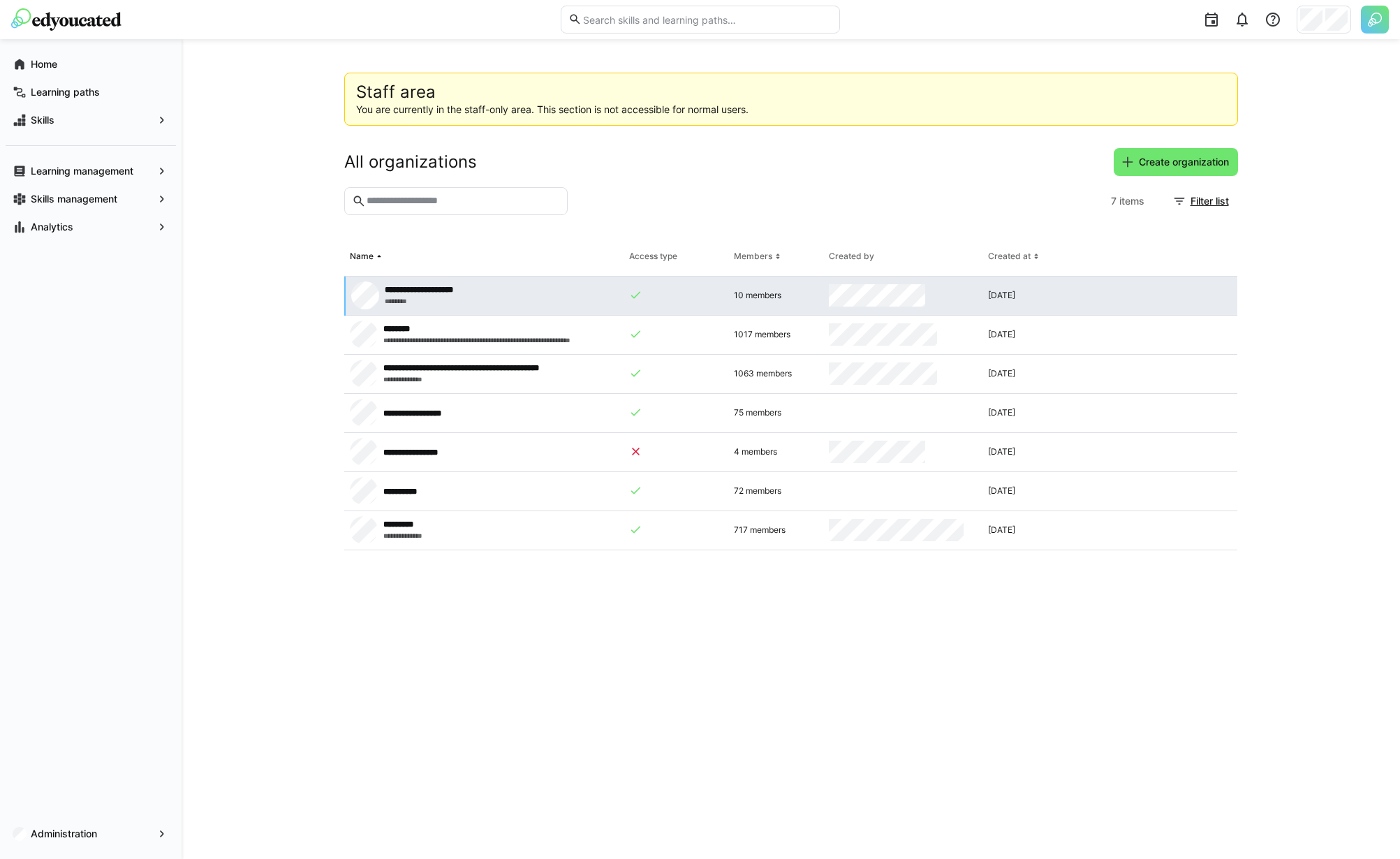
click at [1370, 19] on img at bounding box center [1375, 19] width 28 height 28
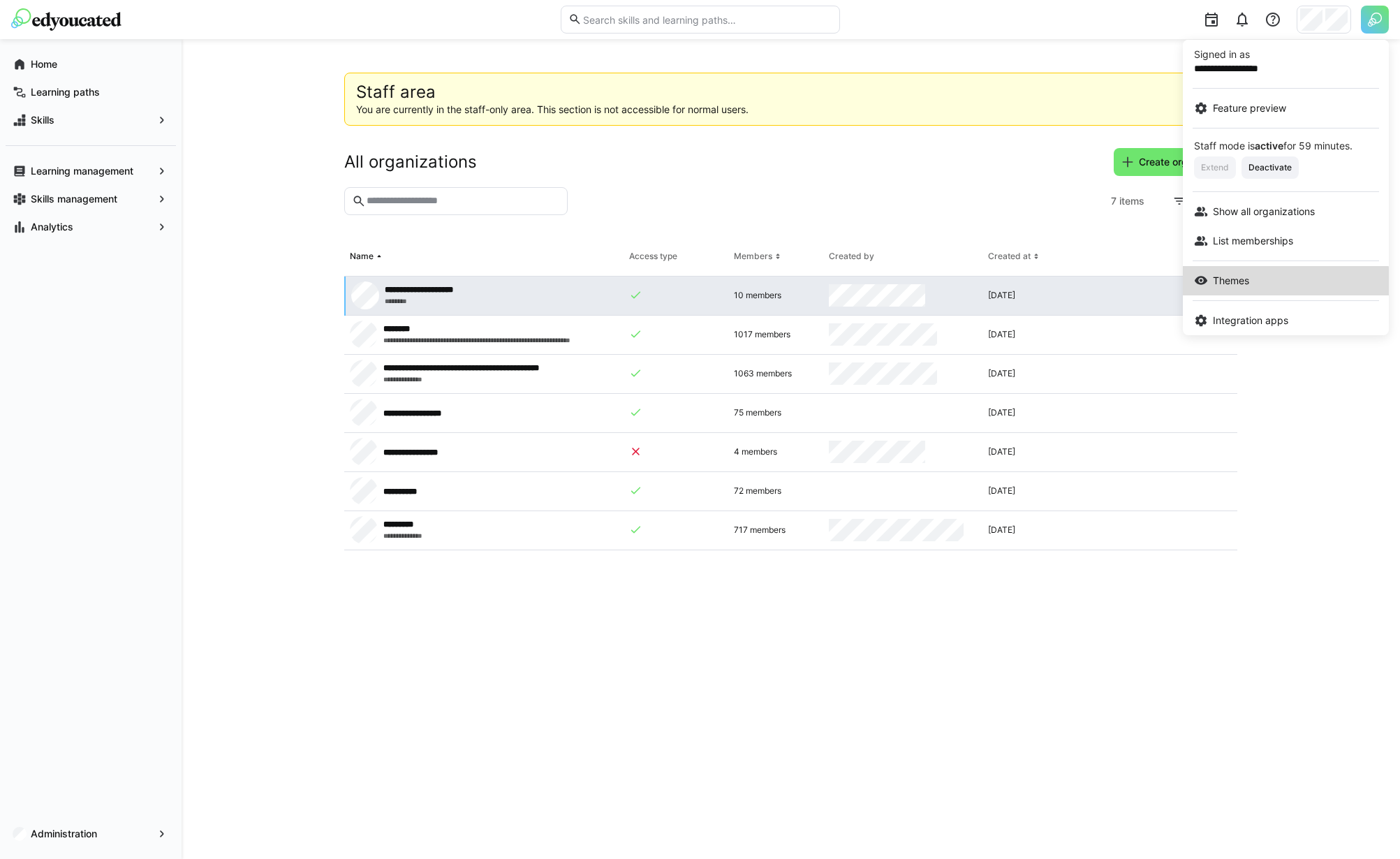
click at [1255, 287] on div "Themes" at bounding box center [1286, 281] width 183 height 14
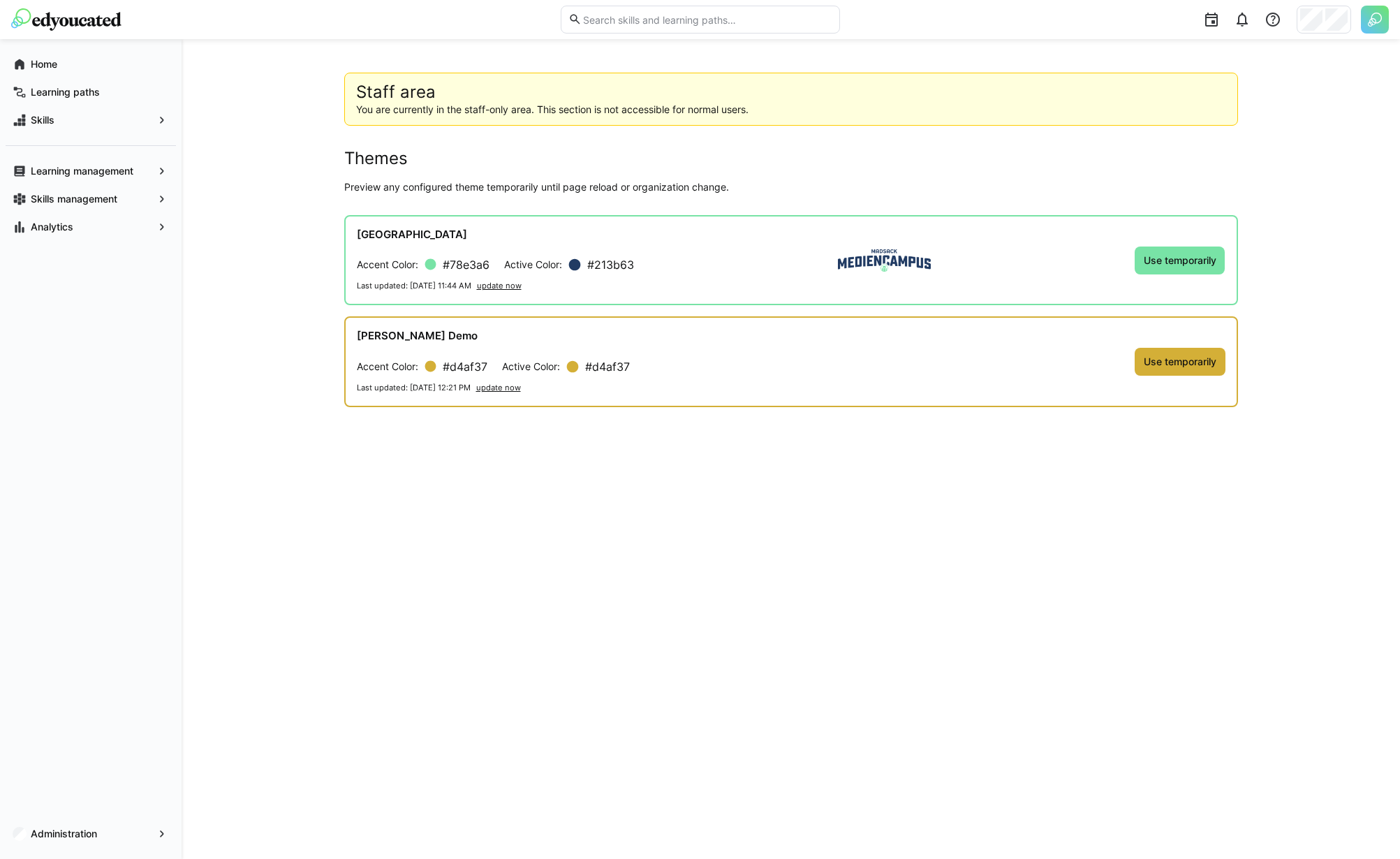
click at [663, 458] on app-staff-area "Staff area You are currently in the staff-only area. This section is not access…" at bounding box center [792, 449] width 894 height 753
